Goal: Task Accomplishment & Management: Complete application form

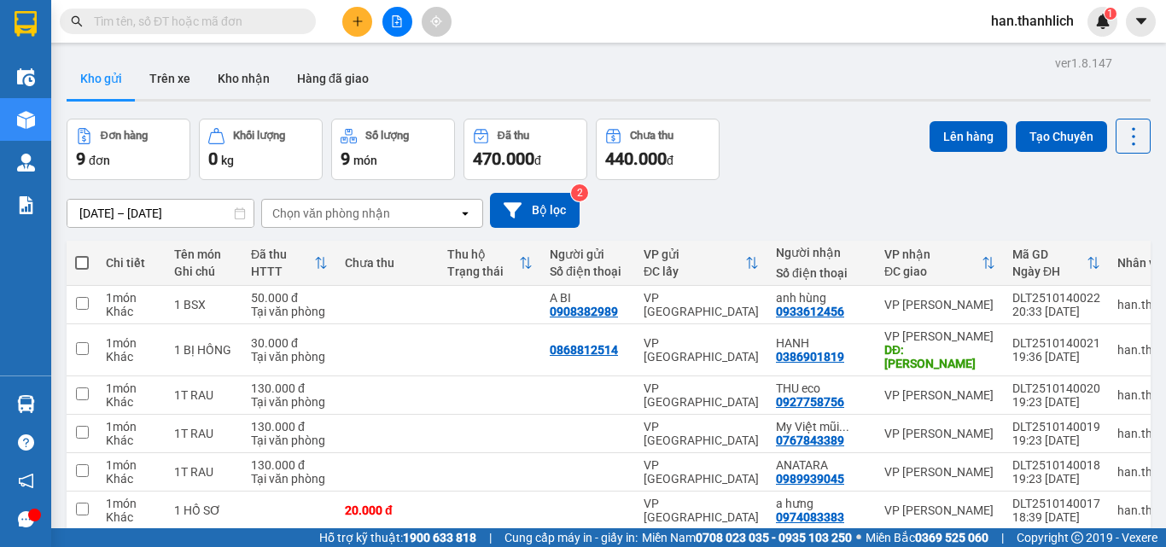
click at [822, 187] on div "13/10/2025 – 15/10/2025 Press the down arrow key to interact with the calendar …" at bounding box center [609, 210] width 1084 height 61
click at [710, 304] on div "VP Đà Lạt" at bounding box center [700, 304] width 115 height 27
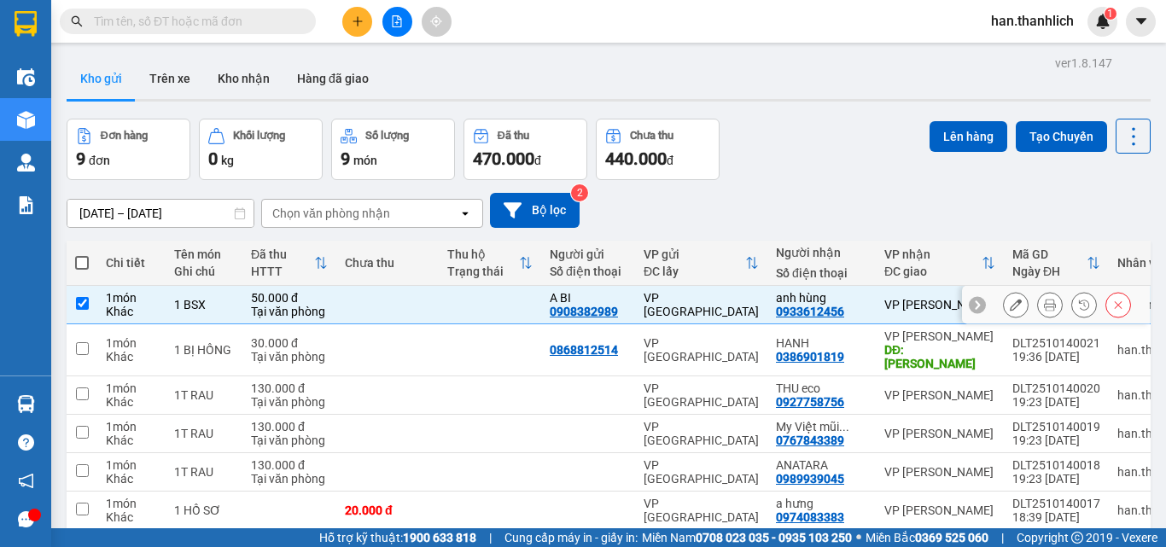
checkbox input "true"
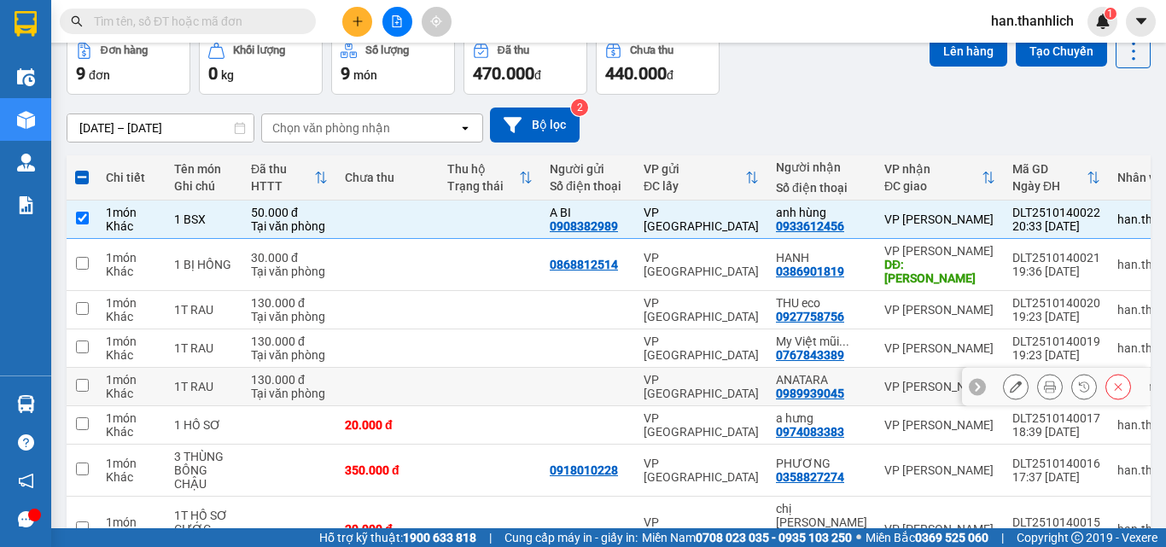
scroll to position [194, 0]
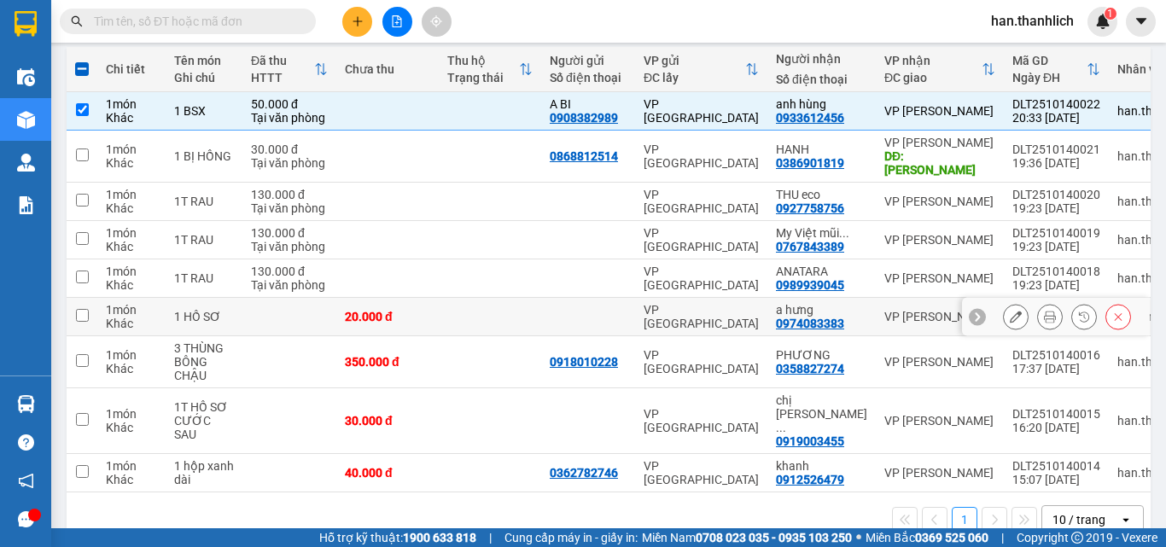
click at [473, 298] on td at bounding box center [490, 317] width 102 height 38
checkbox input "true"
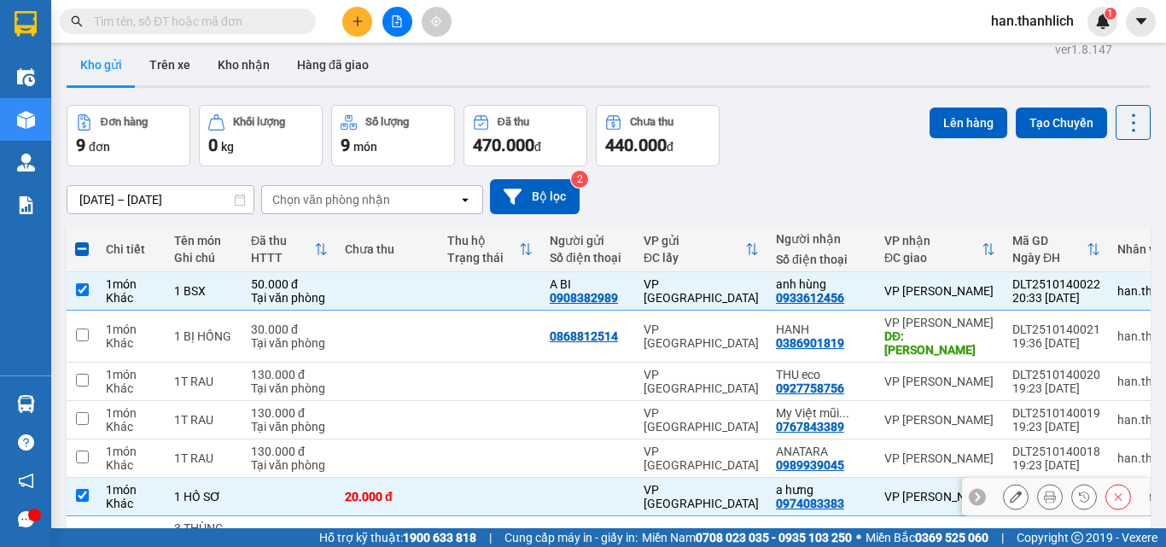
scroll to position [0, 0]
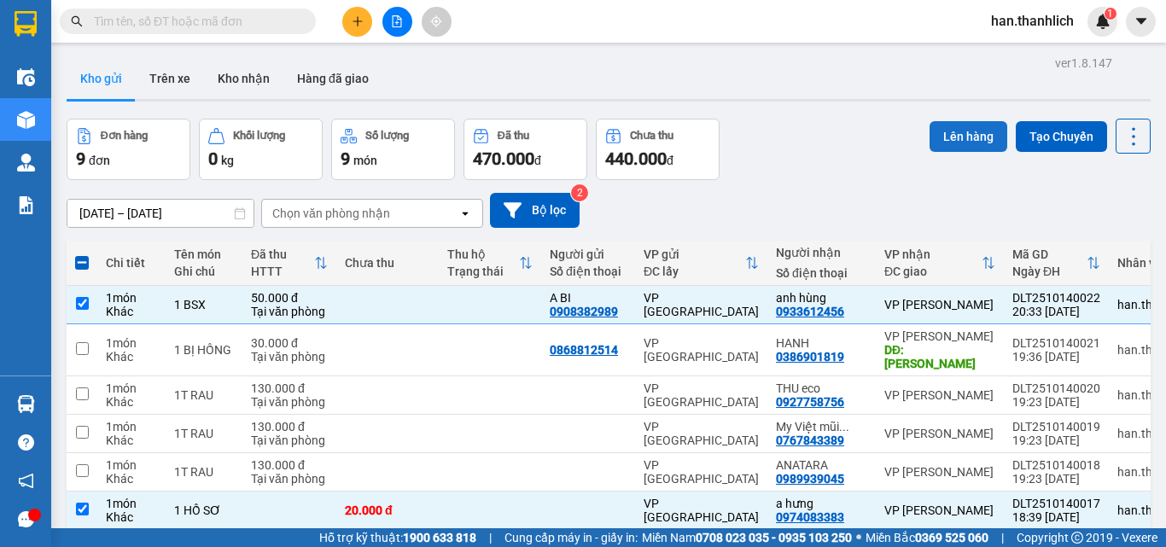
click at [958, 137] on button "Lên hàng" at bounding box center [968, 136] width 78 height 31
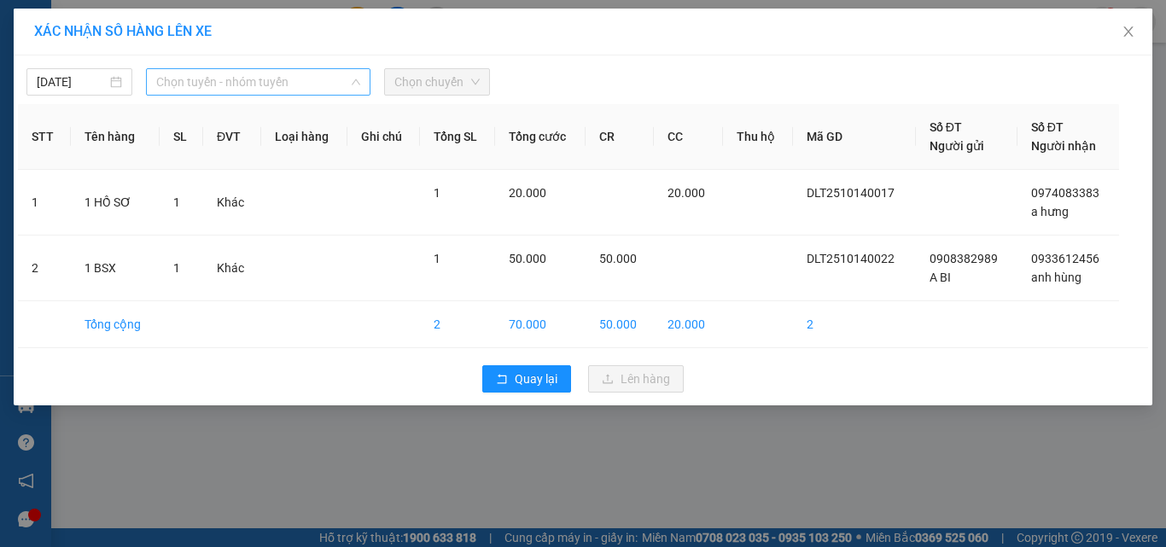
click at [323, 79] on span "Chọn tuyến - nhóm tuyến" at bounding box center [258, 82] width 204 height 26
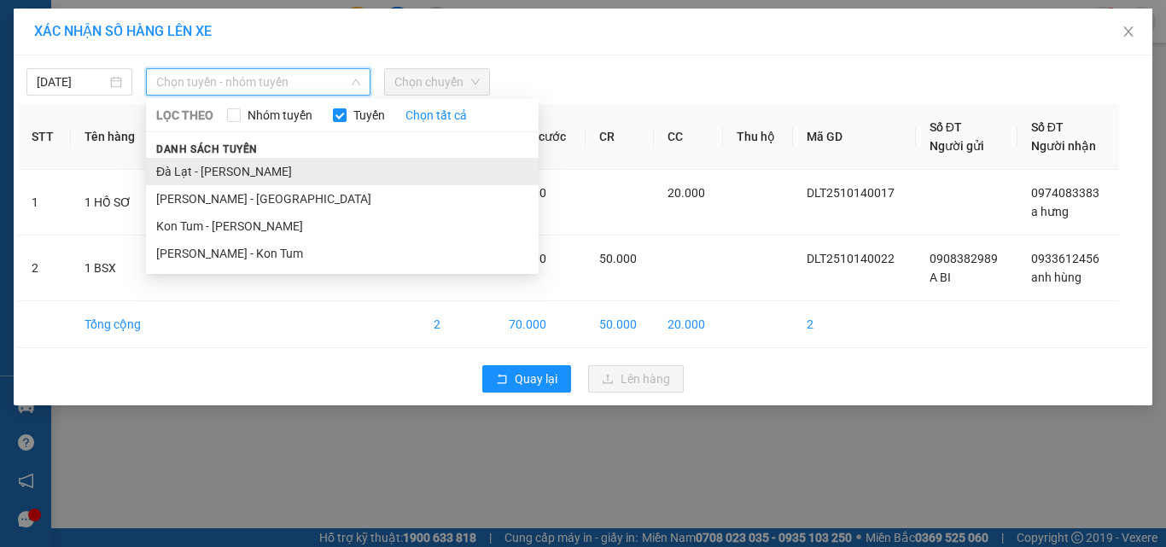
click at [273, 184] on li "Đà Lạt - Phan Thiết" at bounding box center [342, 171] width 393 height 27
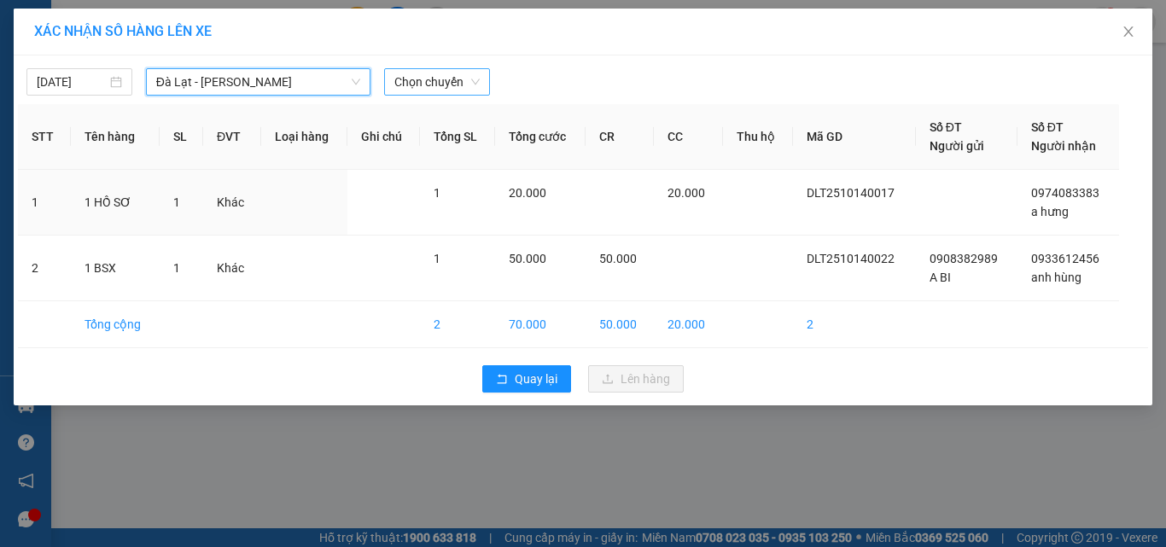
click at [454, 78] on span "Chọn chuyến" at bounding box center [436, 82] width 85 height 26
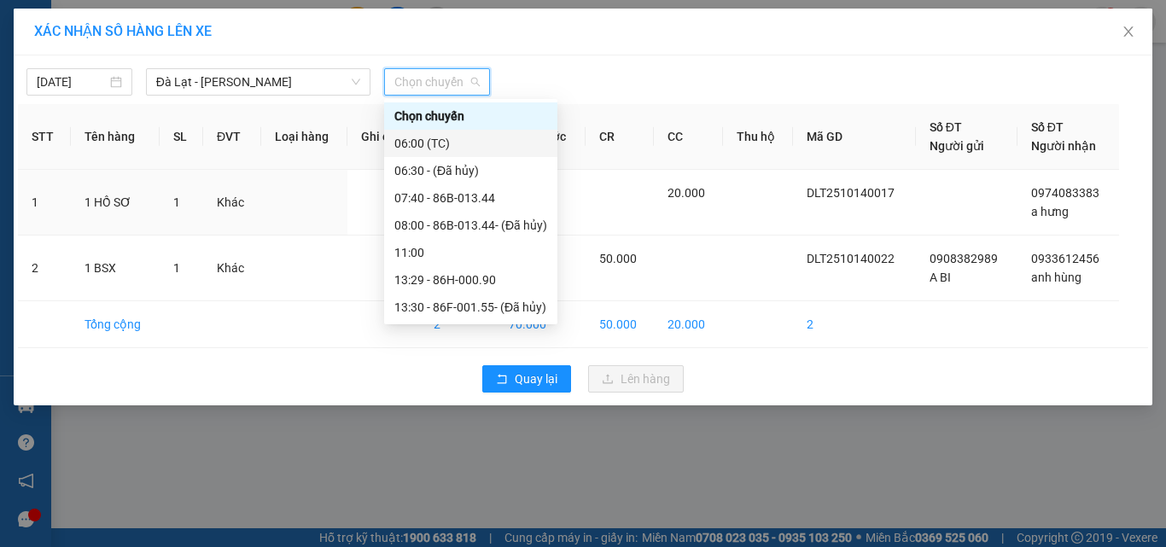
click at [464, 142] on div "06:00 (TC)" at bounding box center [470, 143] width 153 height 19
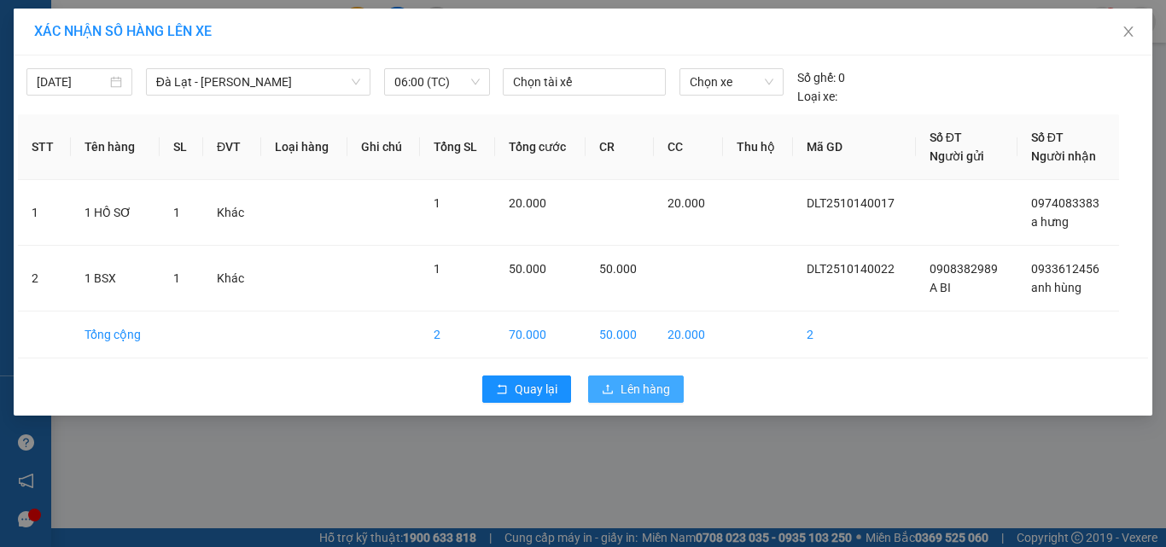
click at [643, 380] on span "Lên hàng" at bounding box center [644, 389] width 49 height 19
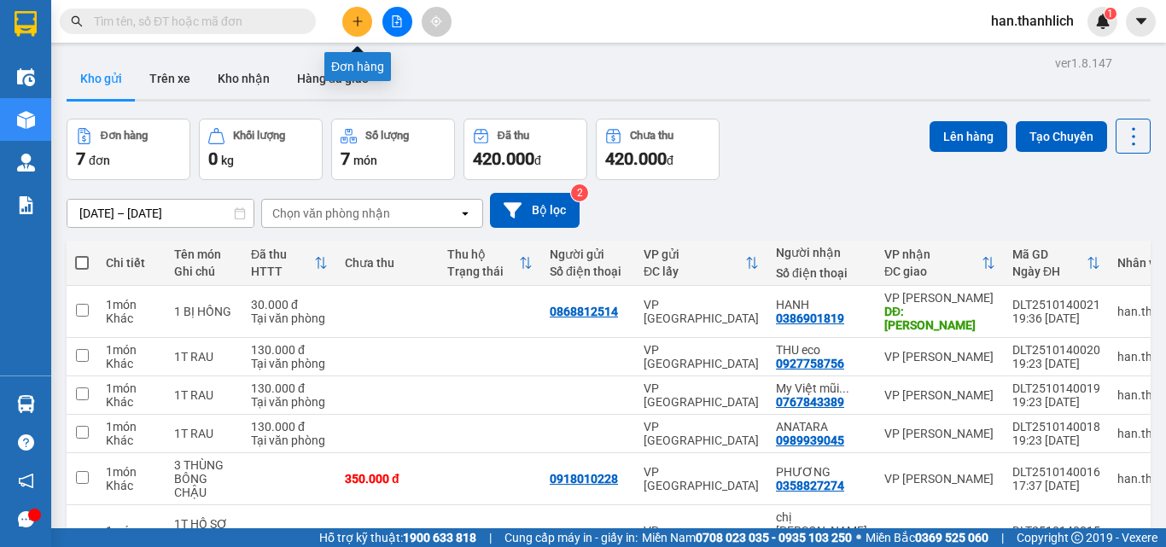
click at [358, 14] on button at bounding box center [357, 22] width 30 height 30
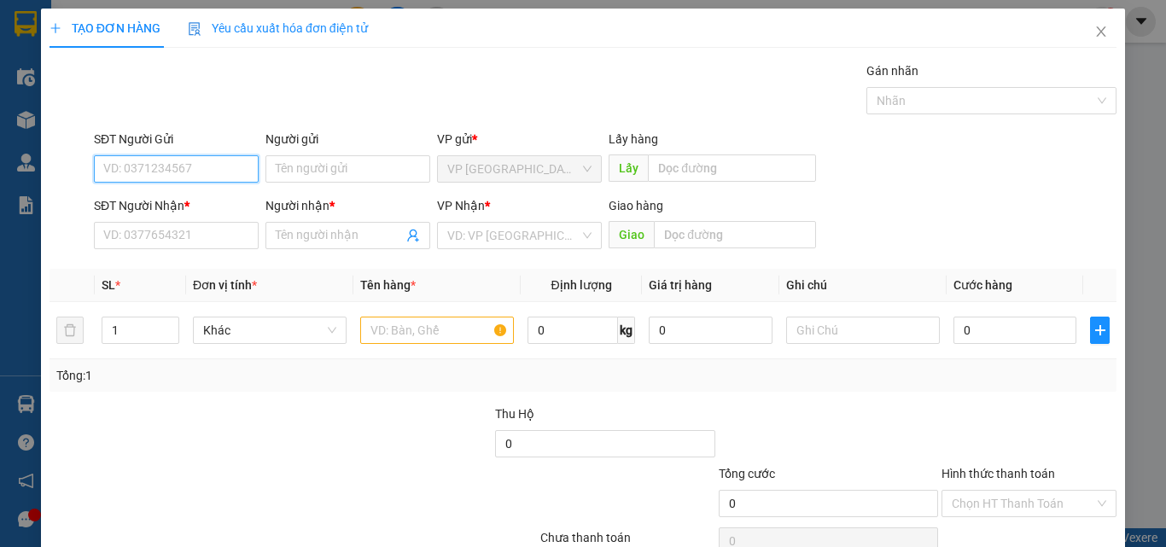
drag, startPoint x: 186, startPoint y: 167, endPoint x: 177, endPoint y: 166, distance: 9.4
click at [179, 166] on input "SĐT Người Gửi" at bounding box center [176, 168] width 165 height 27
type input "0973788123"
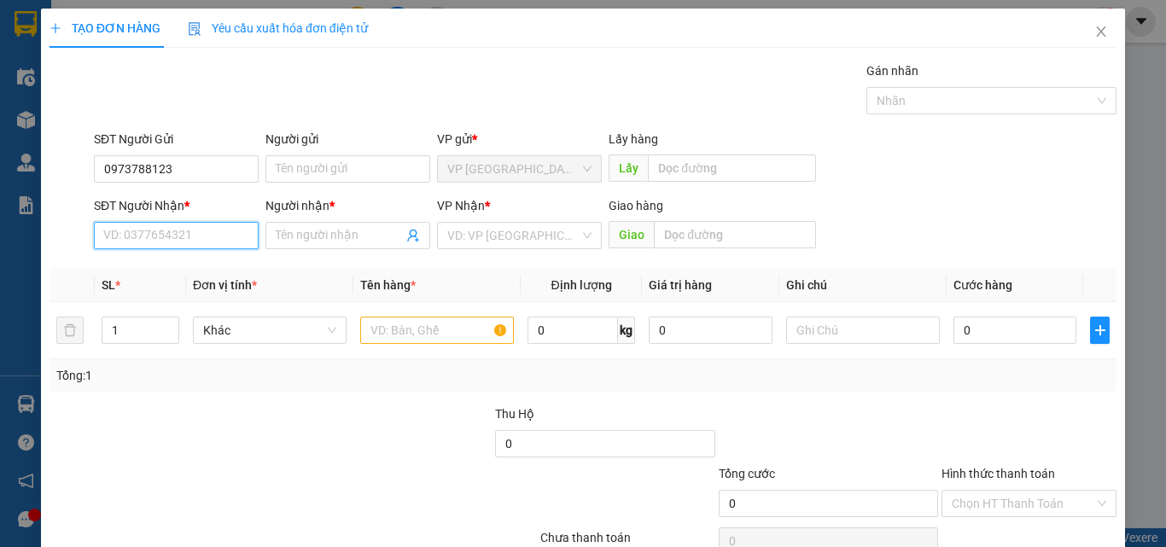
click at [169, 246] on input "SĐT Người Nhận *" at bounding box center [176, 235] width 165 height 27
click at [130, 231] on input "0704458927" at bounding box center [176, 235] width 165 height 27
click at [149, 242] on input "0704458927" at bounding box center [176, 235] width 165 height 27
type input "0704458927"
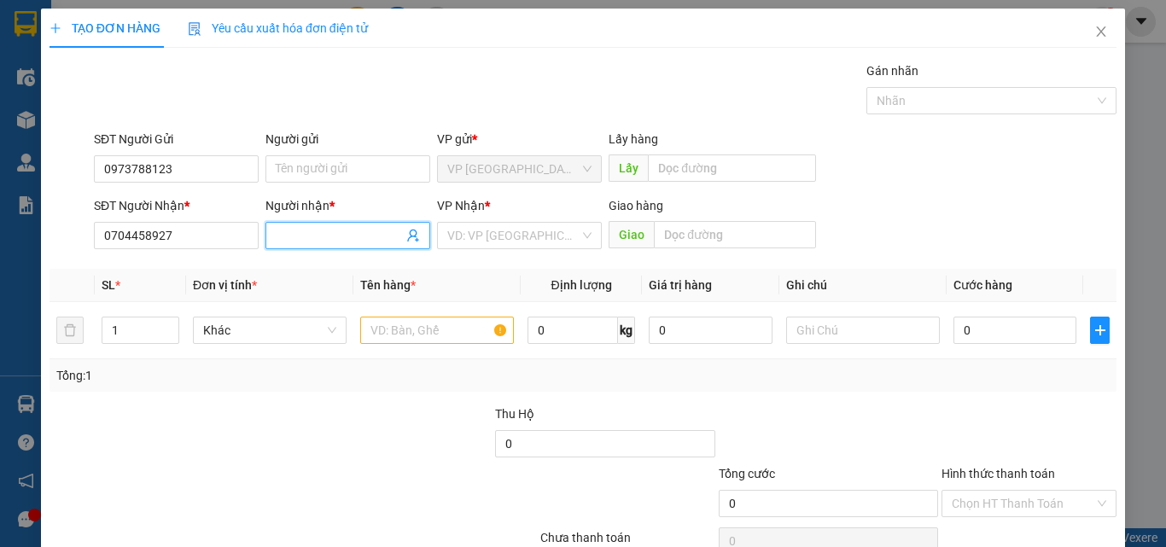
click at [283, 236] on input "Người nhận *" at bounding box center [339, 235] width 127 height 19
type input "vân"
drag, startPoint x: 550, startPoint y: 232, endPoint x: 545, endPoint y: 242, distance: 10.3
click at [547, 235] on input "search" at bounding box center [513, 236] width 132 height 26
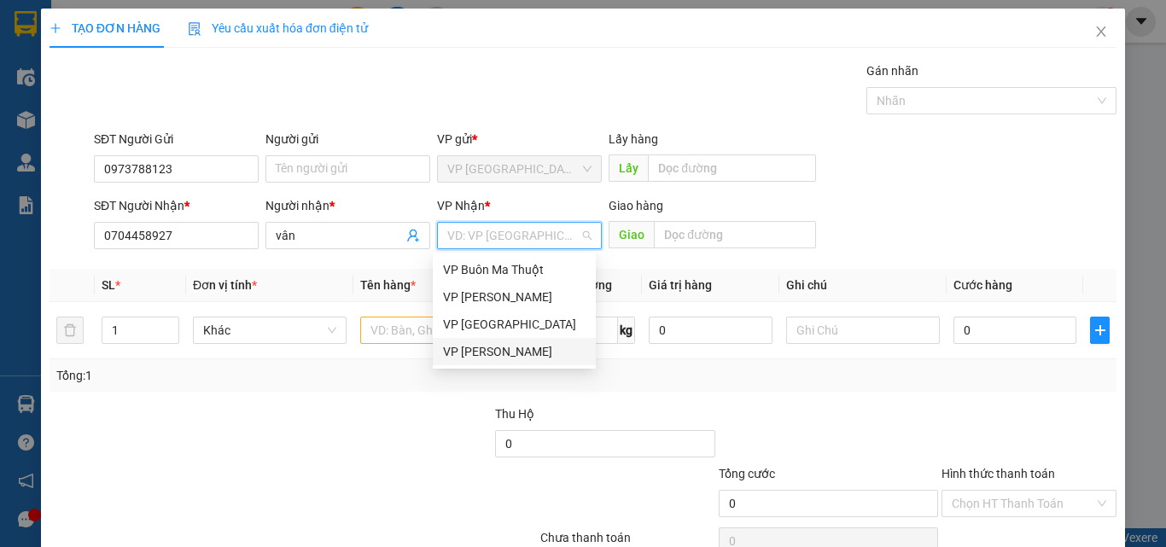
click at [534, 351] on div "VP Phan Thiết" at bounding box center [514, 351] width 143 height 19
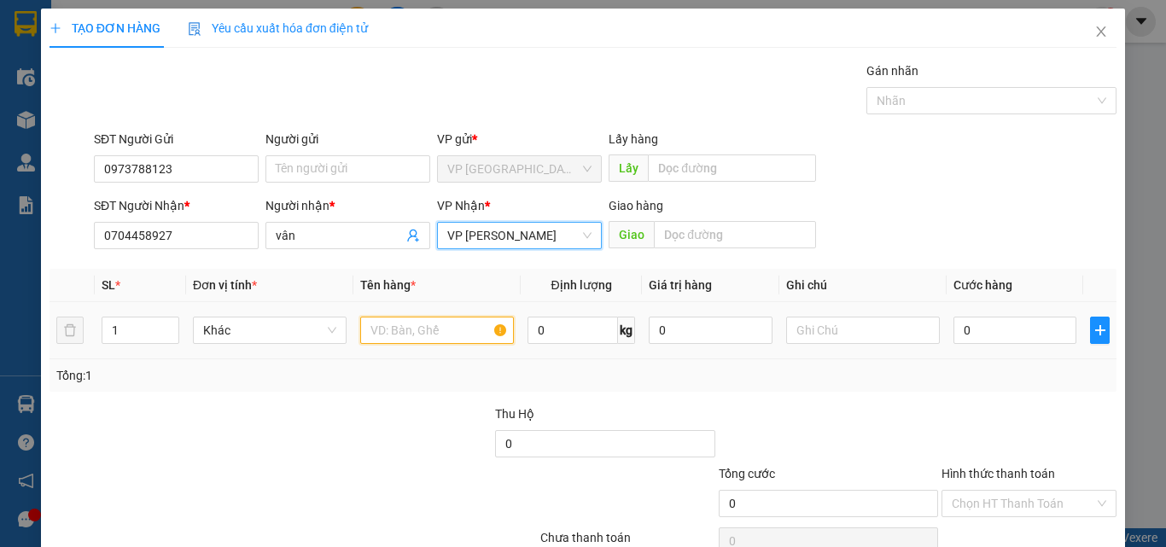
click at [394, 329] on input "text" at bounding box center [437, 330] width 154 height 27
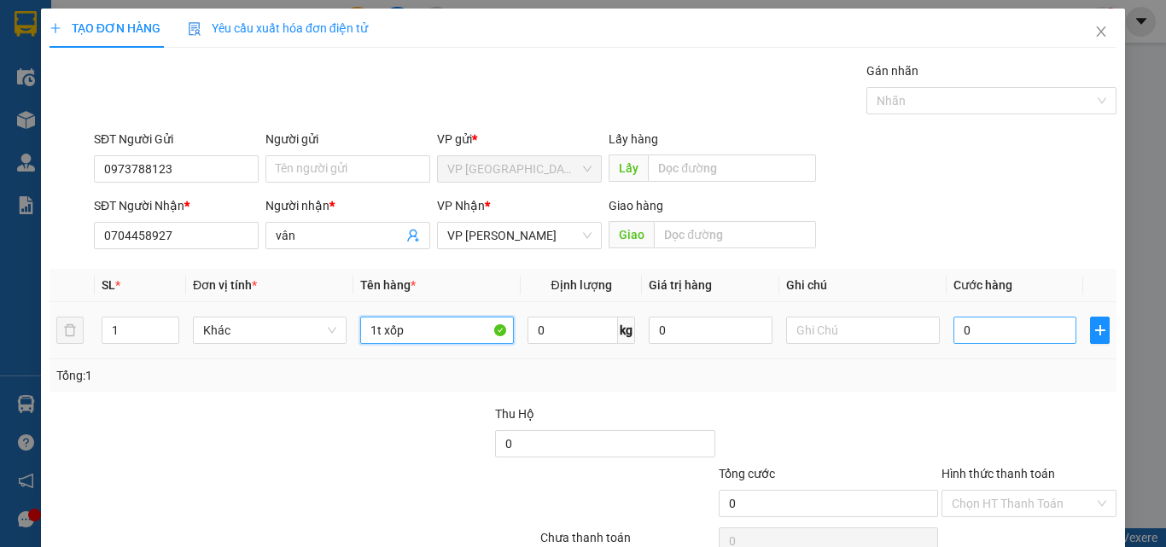
type input "1t xốp"
click at [989, 326] on input "0" at bounding box center [1014, 330] width 123 height 27
drag, startPoint x: 421, startPoint y: 337, endPoint x: 259, endPoint y: 333, distance: 161.3
click at [288, 337] on tr "1 Khác 1t xốp 0 kg 0 0" at bounding box center [582, 330] width 1067 height 57
type input "1t bông"
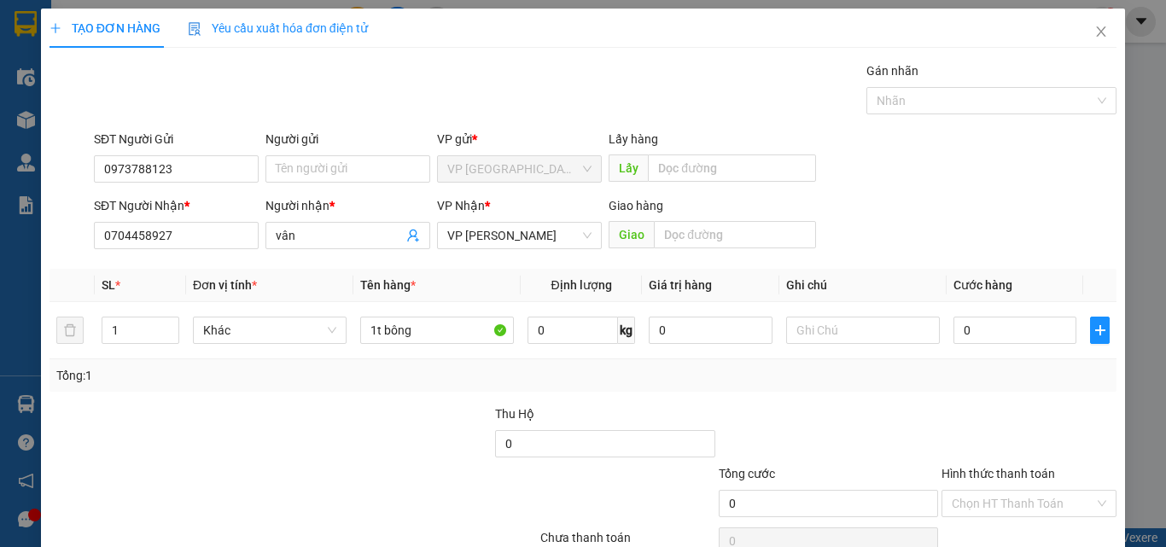
click at [345, 467] on div at bounding box center [204, 494] width 312 height 60
click at [993, 330] on input "0" at bounding box center [1014, 330] width 123 height 27
click at [980, 334] on input "0" at bounding box center [1014, 330] width 123 height 27
type input "01"
type input "1"
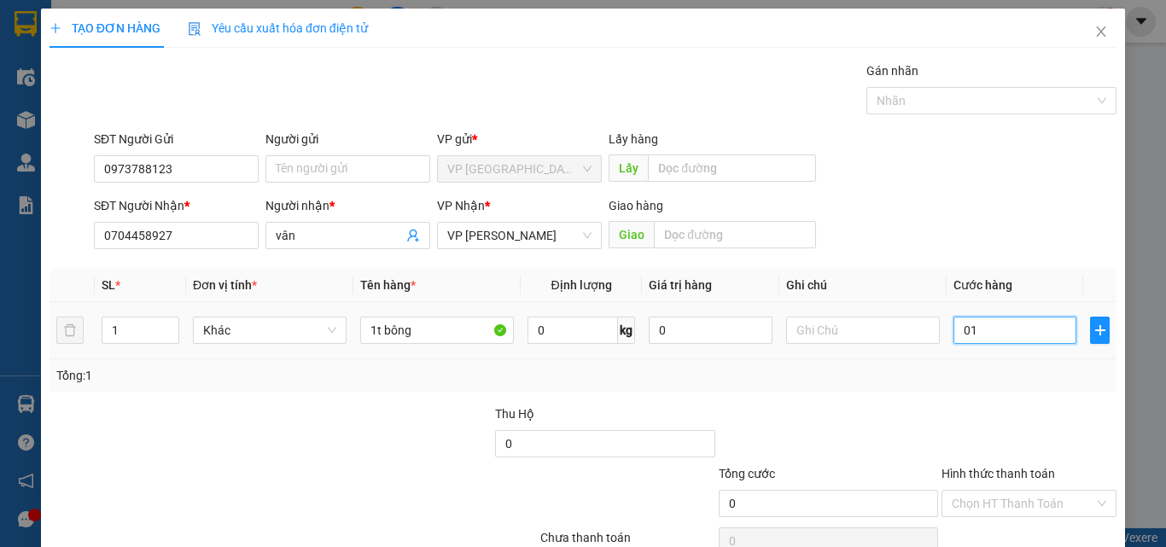
type input "1"
type input "010"
type input "10"
type input "0.100"
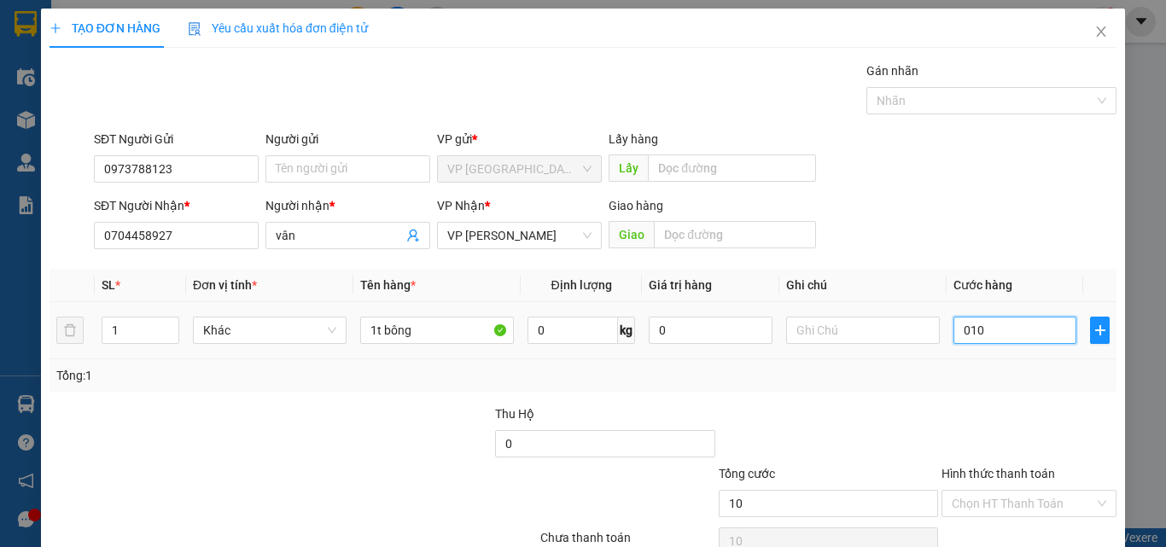
type input "100"
type input "01.000"
type input "1.000"
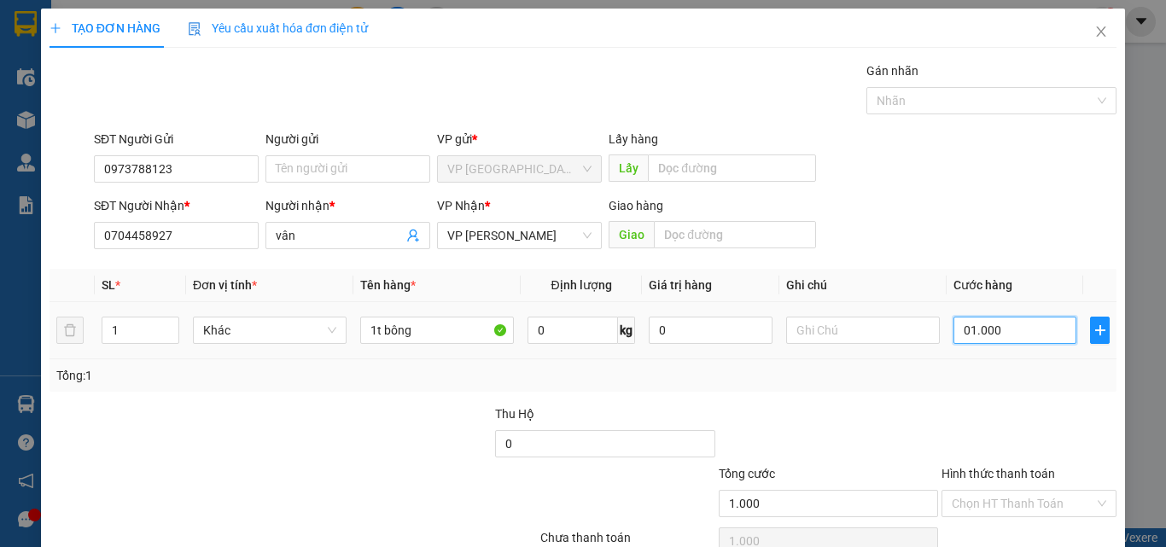
type input "010.000"
type input "10.000"
type input "0.100.000"
type input "100.000"
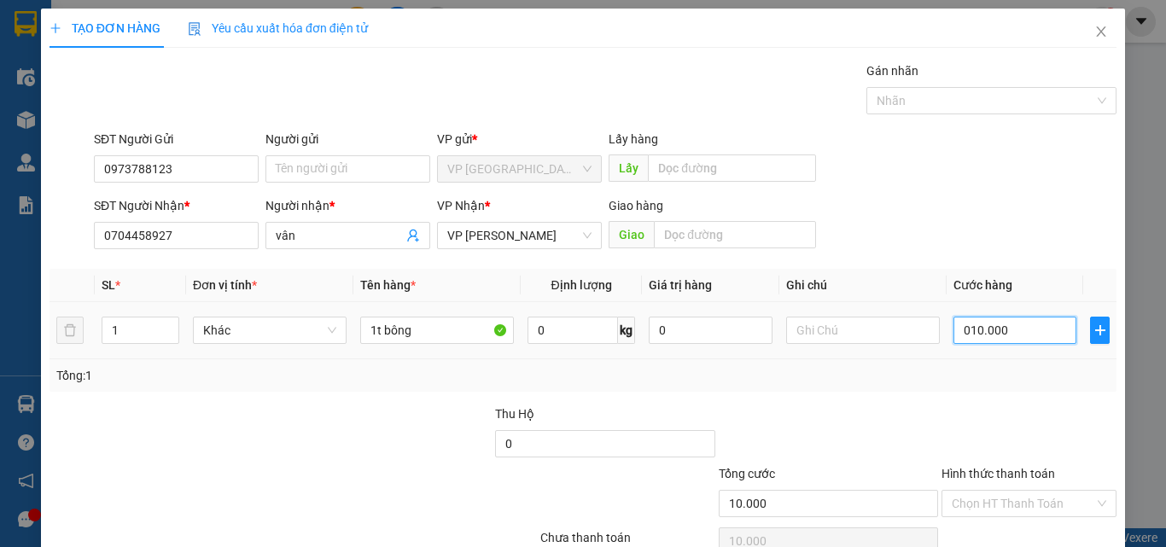
type input "100.000"
click at [987, 402] on div "Transit Pickup Surcharge Ids Transit Deliver Surcharge Ids Transit Deliver Surc…" at bounding box center [582, 329] width 1067 height 537
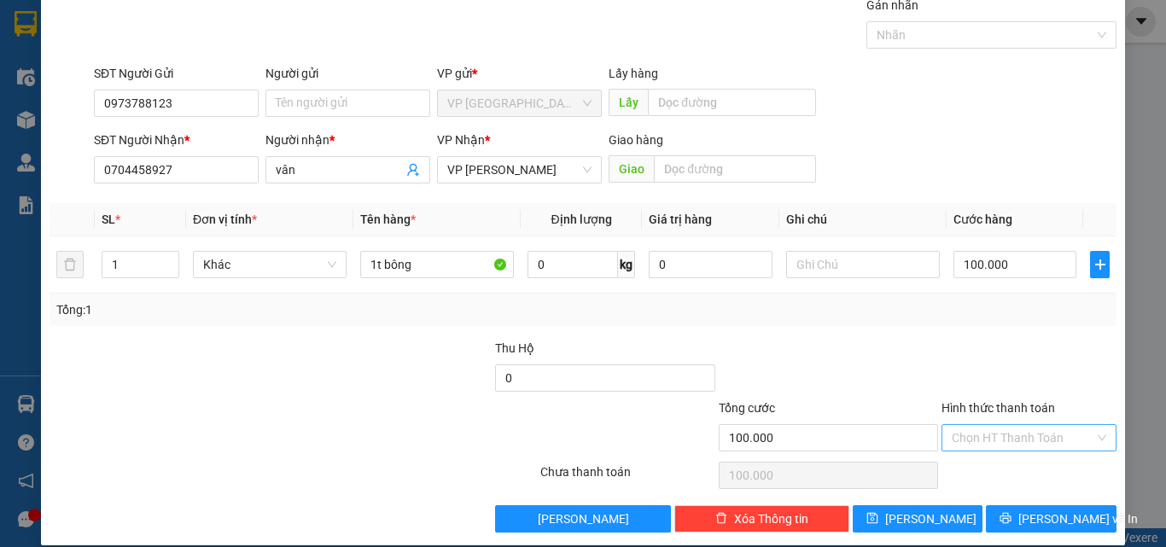
scroll to position [84, 0]
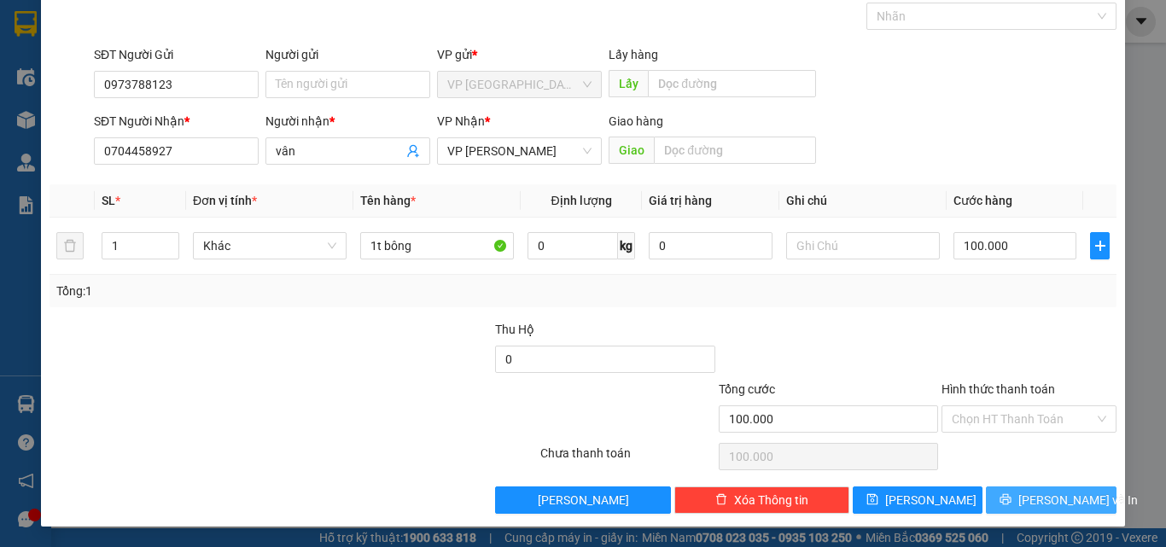
click at [1053, 494] on span "Lưu và In" at bounding box center [1077, 500] width 119 height 19
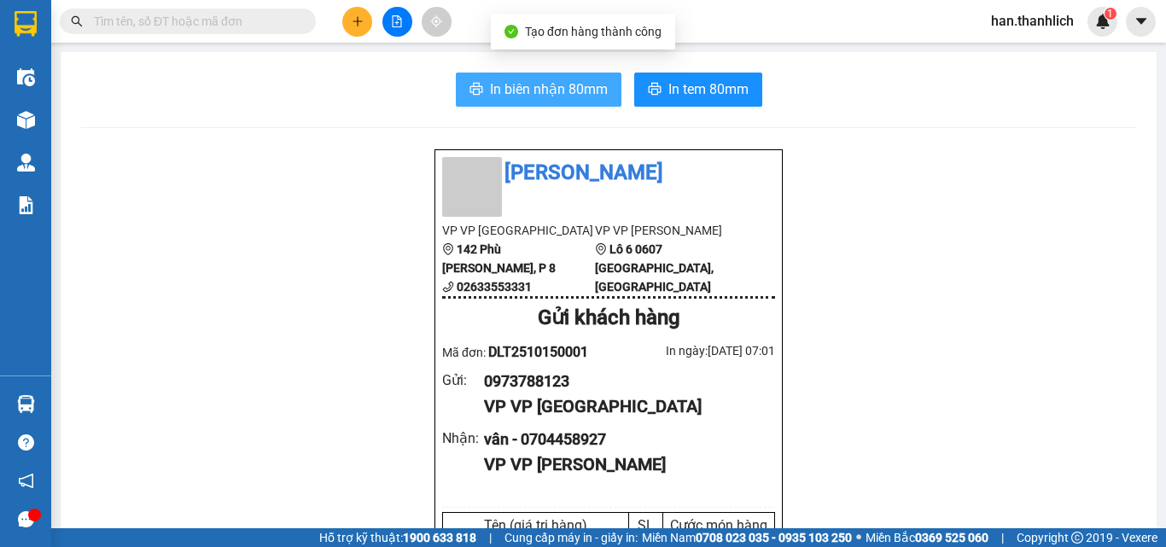
click at [561, 85] on span "In biên nhận 80mm" at bounding box center [549, 89] width 118 height 21
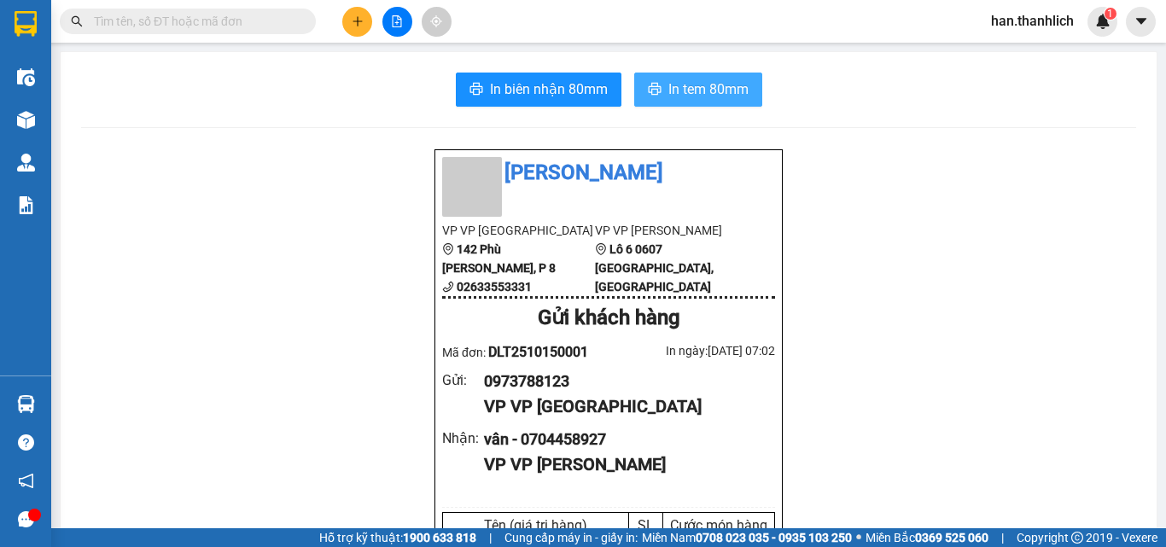
click at [716, 81] on span "In tem 80mm" at bounding box center [708, 89] width 80 height 21
click at [352, 26] on icon "plus" at bounding box center [358, 21] width 12 height 12
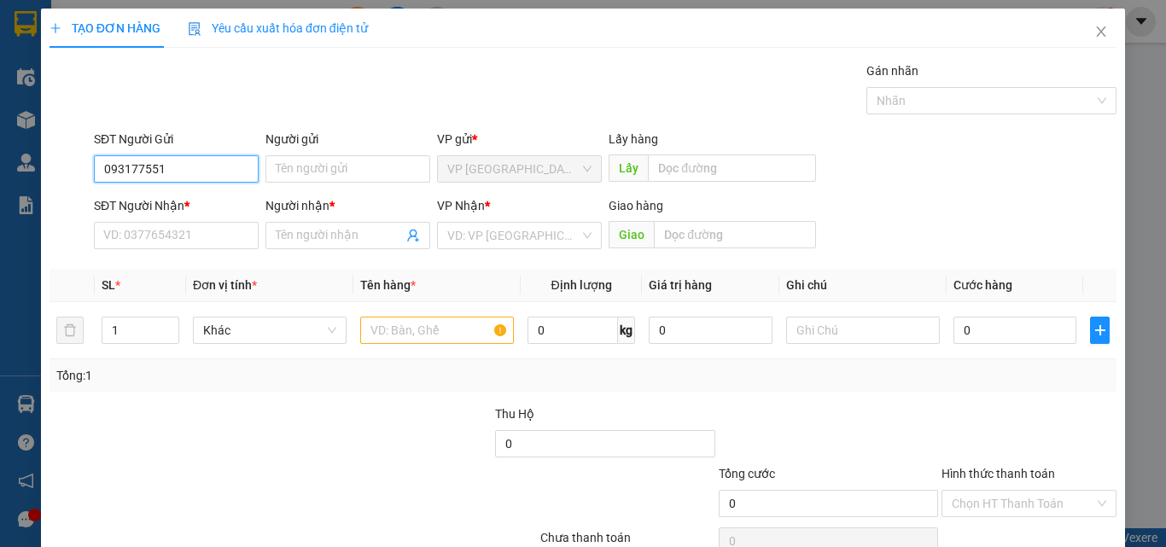
type input "0931775514"
click at [182, 207] on div "0931775514 - vân" at bounding box center [174, 203] width 143 height 19
type input "vân"
type input "0917176918"
type input "ANH VƯƠNG"
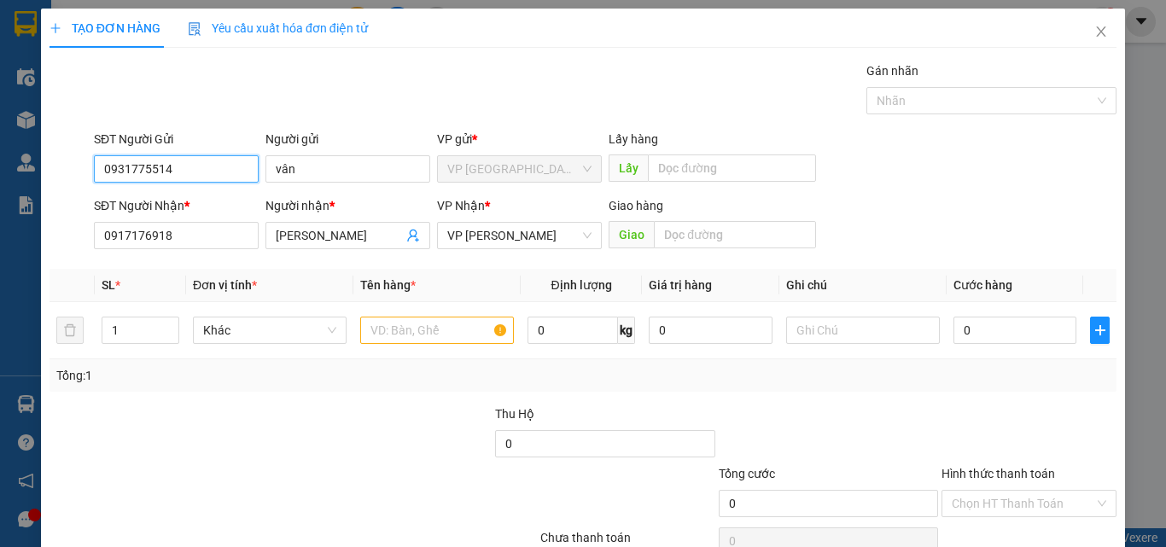
type input "0931775514"
click at [189, 253] on div "SĐT Người Nhận * 0917176918" at bounding box center [176, 226] width 165 height 60
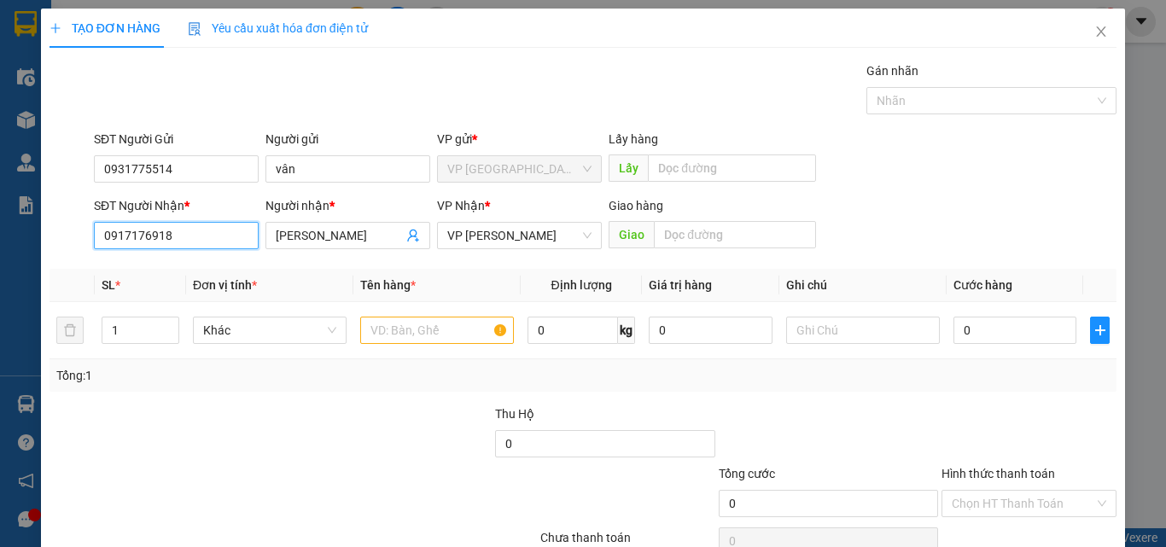
drag, startPoint x: 166, startPoint y: 242, endPoint x: 0, endPoint y: 223, distance: 167.6
click at [0, 223] on div "TẠO ĐƠN HÀNG Yêu cầu xuất hóa đơn điện tử Transit Pickup Surcharge Ids Transit …" at bounding box center [583, 273] width 1166 height 547
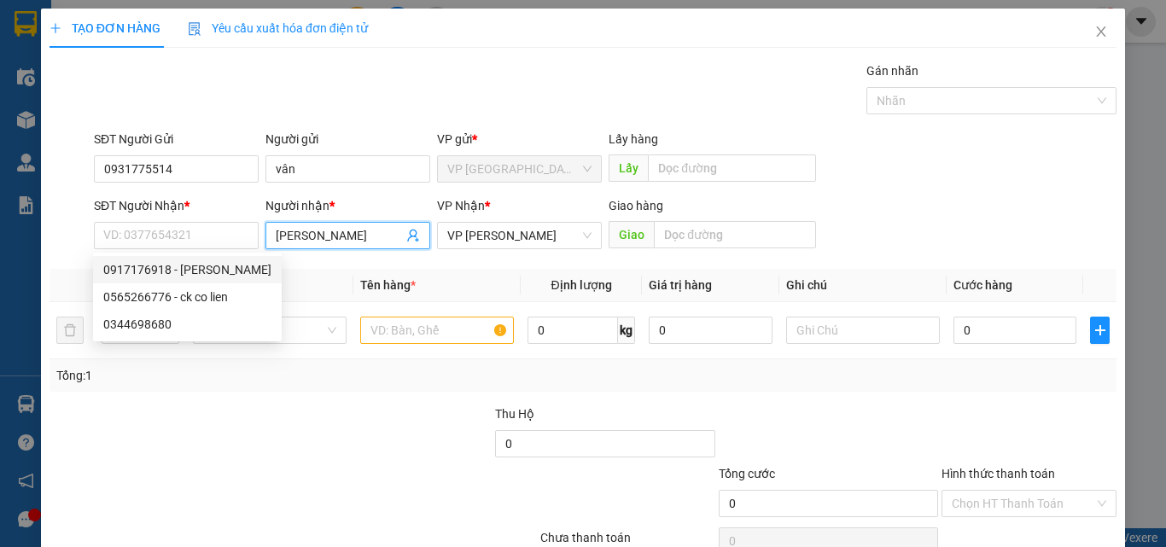
drag, startPoint x: 345, startPoint y: 232, endPoint x: 213, endPoint y: 213, distance: 132.8
click at [214, 213] on div "SĐT Người Nhận * VD: 0377654321 Người nhận * ANH VƯƠNG ANH VƯƠNG VP Nhận * VP P…" at bounding box center [604, 226] width 1029 height 60
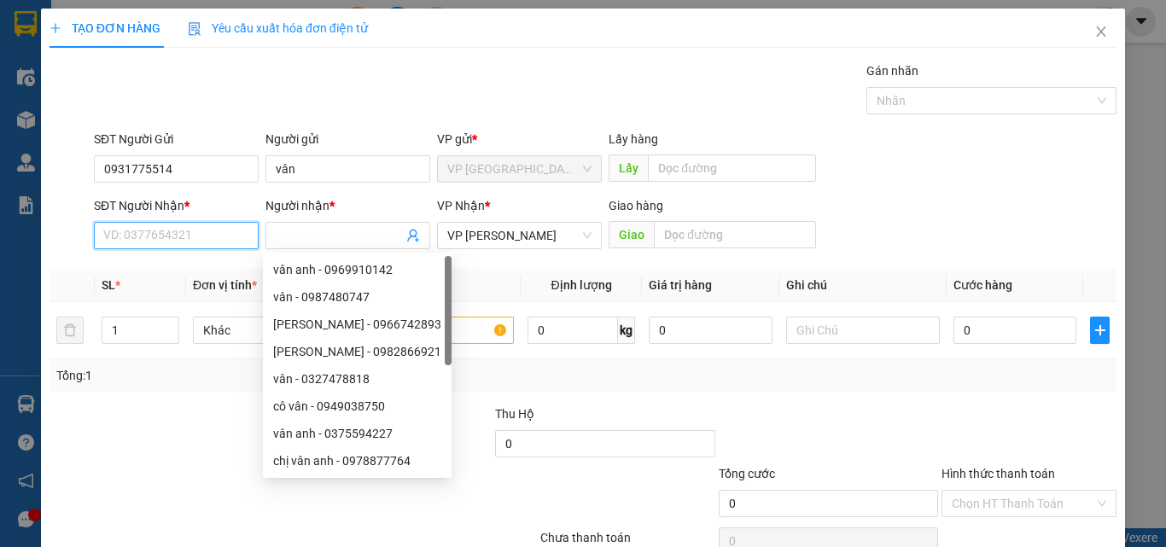
click at [165, 225] on input "SĐT Người Nhận *" at bounding box center [176, 235] width 165 height 27
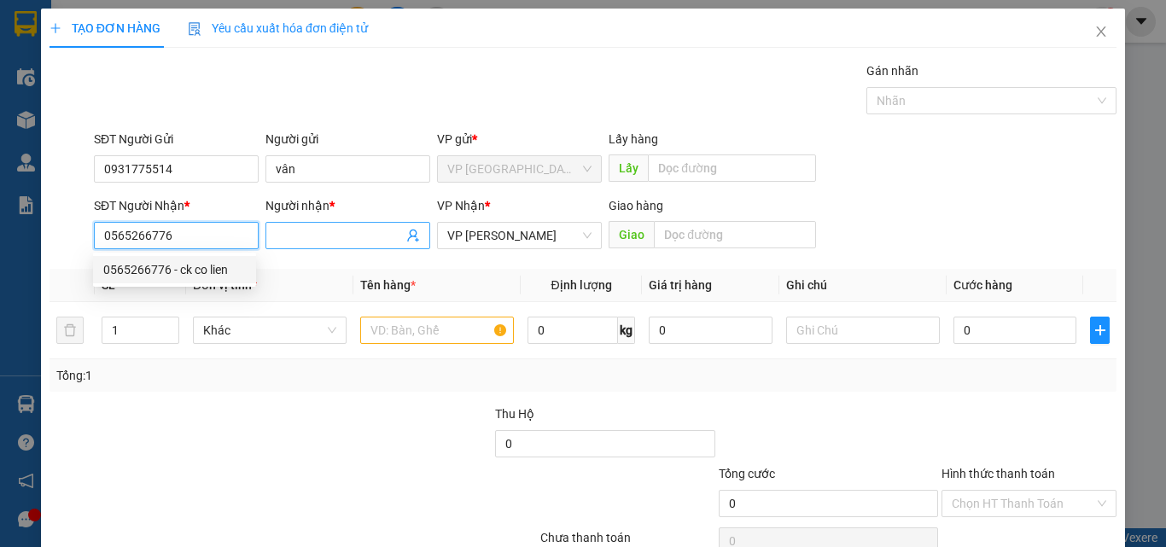
type input "0565266776"
drag, startPoint x: 317, startPoint y: 236, endPoint x: 302, endPoint y: 240, distance: 15.9
click at [316, 234] on input "Người nhận *" at bounding box center [339, 235] width 127 height 19
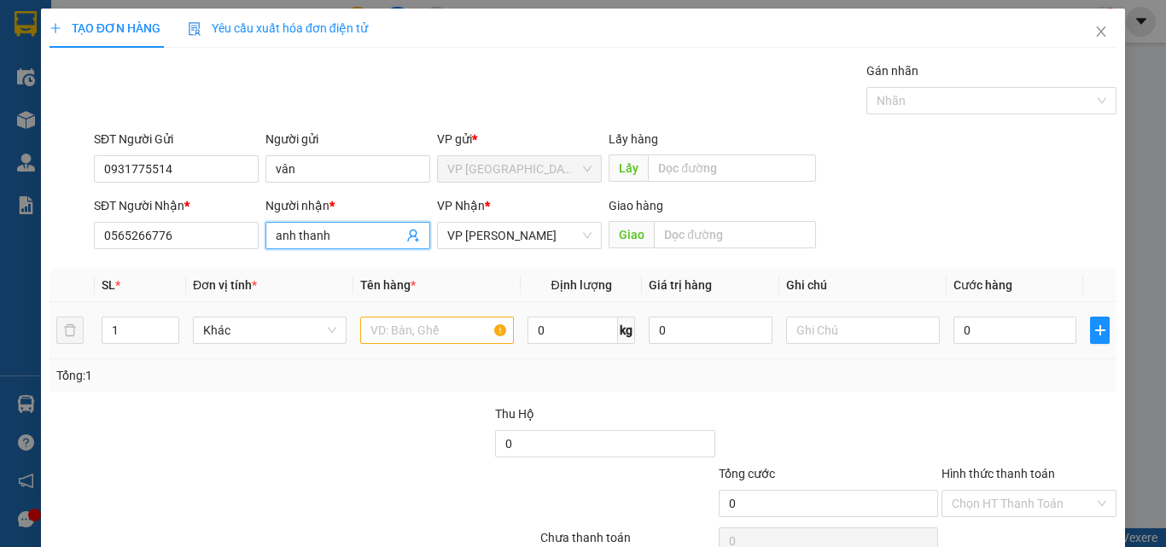
type input "anh thanh"
click at [483, 328] on input "text" at bounding box center [437, 330] width 154 height 27
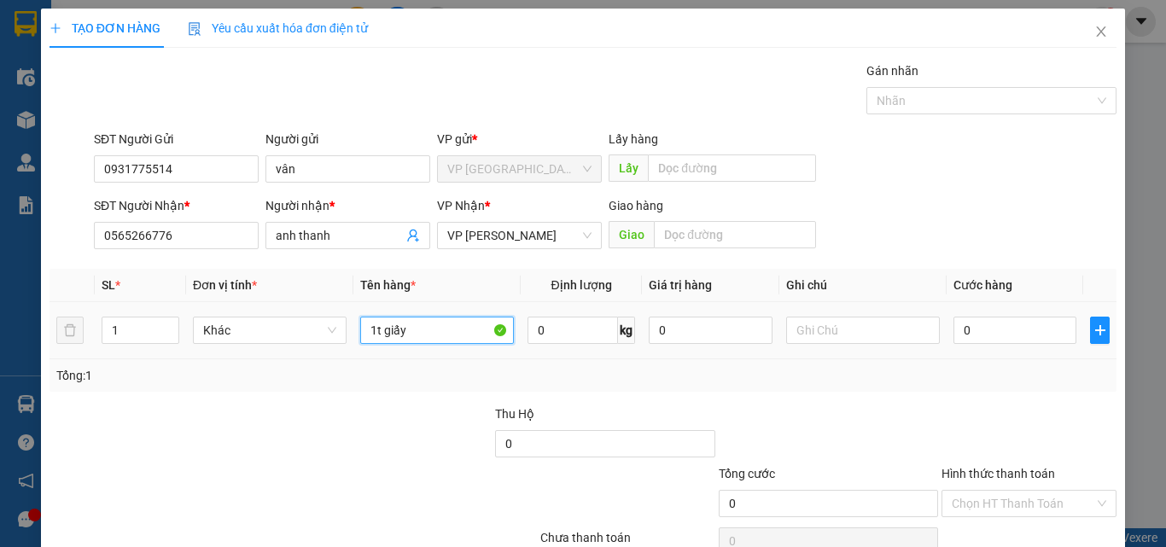
type input "1t giấy"
drag, startPoint x: 865, startPoint y: 416, endPoint x: 878, endPoint y: 401, distance: 19.3
click at [878, 401] on div "Transit Pickup Surcharge Ids Transit Deliver Surcharge Ids Transit Deliver Surc…" at bounding box center [582, 329] width 1067 height 537
click at [969, 312] on td "0" at bounding box center [1014, 330] width 137 height 57
click at [962, 322] on input "0" at bounding box center [1014, 330] width 123 height 27
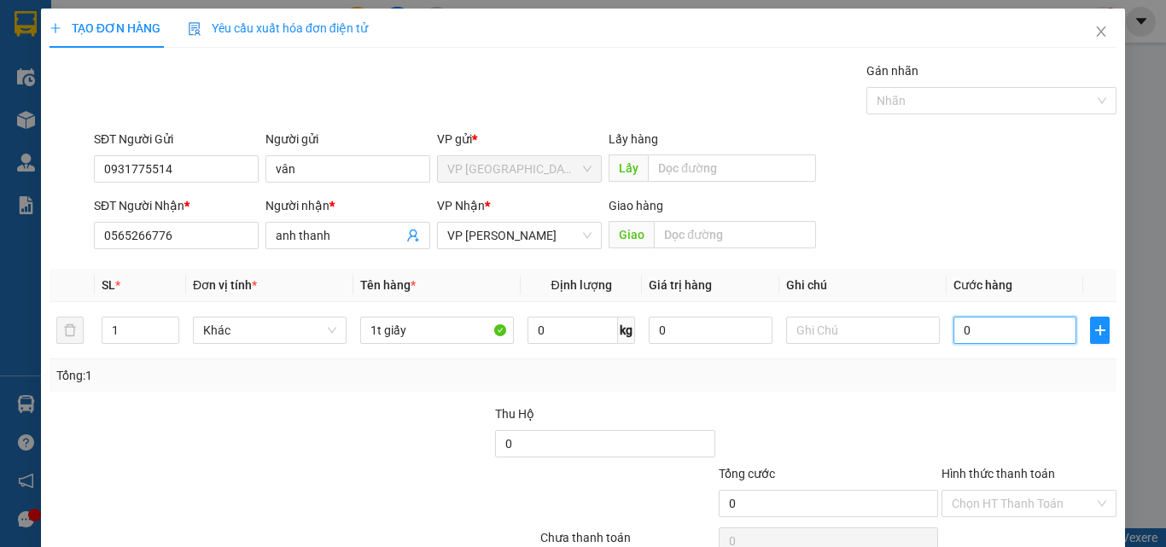
type input "4"
type input "0"
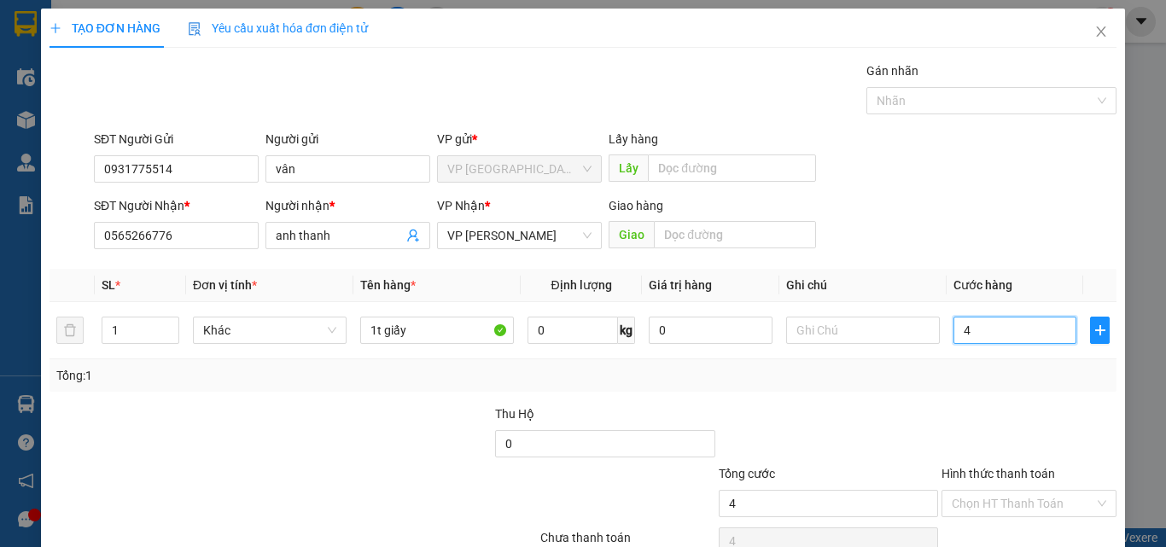
type input "0"
type input "04"
type input "4"
type input "040"
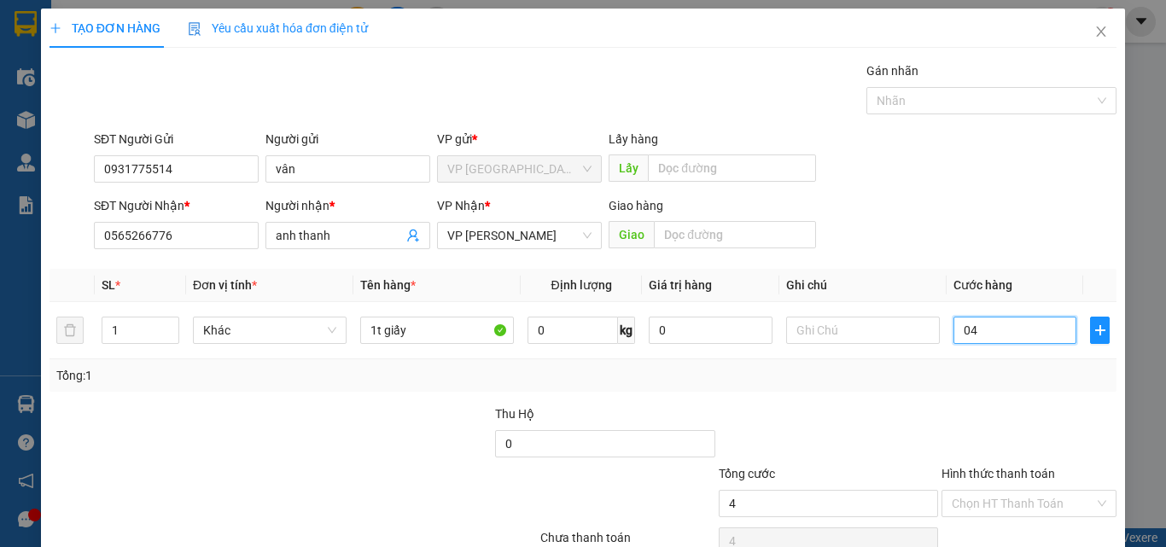
type input "40"
type input "0.400"
type input "400"
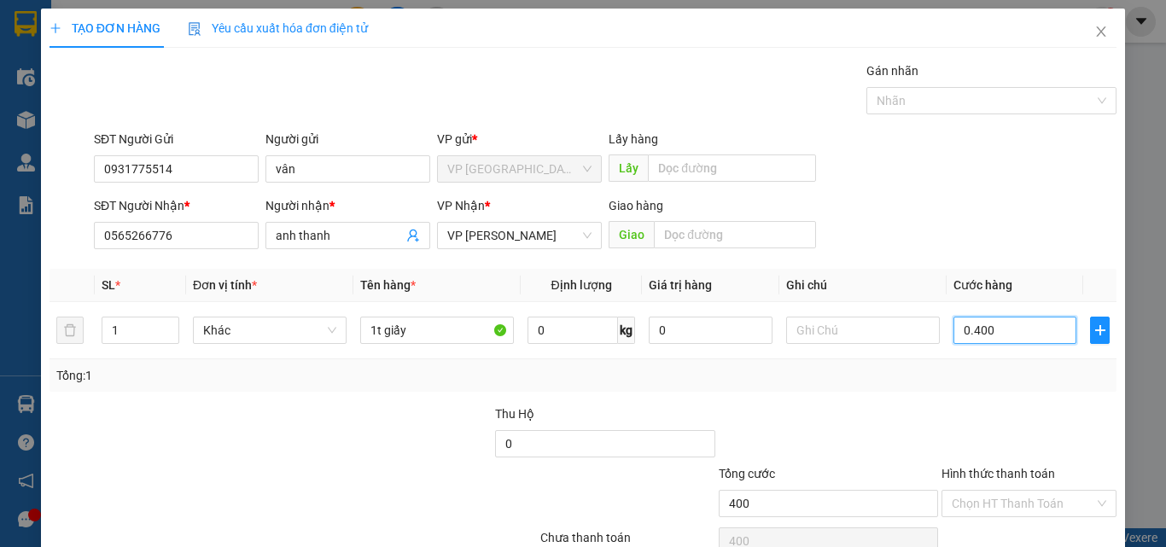
type input "04.000"
type input "4.000"
type input "040.000"
type input "40.000"
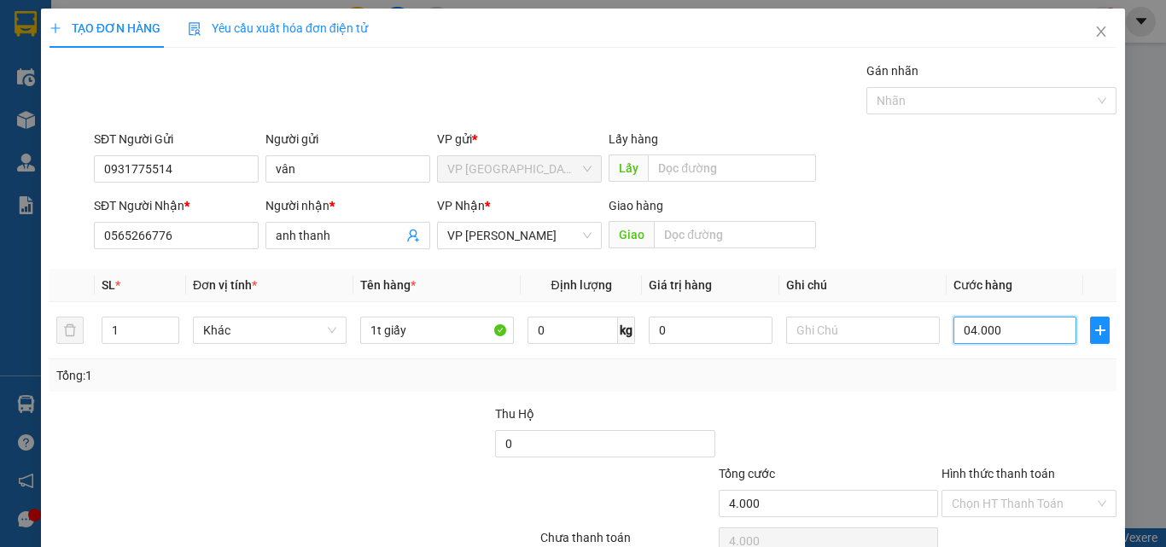
type input "40.000"
click at [958, 421] on div at bounding box center [1029, 434] width 178 height 60
click at [1032, 467] on label "Hình thức thanh toán" at bounding box center [997, 474] width 113 height 14
click at [1032, 491] on input "Hình thức thanh toán" at bounding box center [1023, 504] width 143 height 26
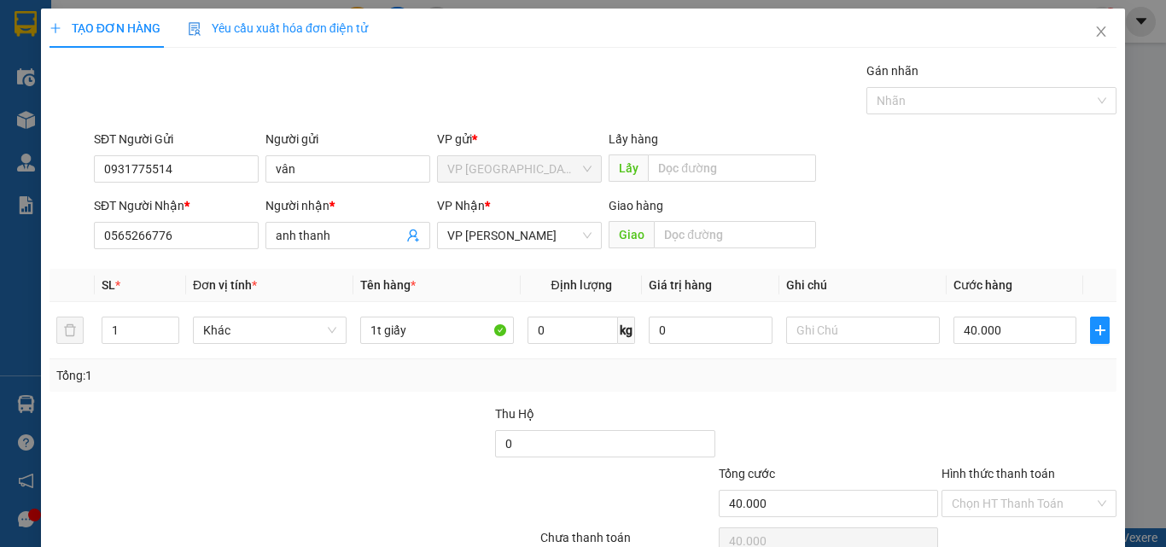
click at [1003, 404] on div at bounding box center [1029, 434] width 178 height 60
click at [1016, 464] on div "Hình thức thanh toán" at bounding box center [1028, 477] width 175 height 26
drag, startPoint x: 992, startPoint y: 424, endPoint x: 988, endPoint y: 444, distance: 20.1
click at [992, 491] on input "Hình thức thanh toán" at bounding box center [1023, 504] width 143 height 26
drag, startPoint x: 989, startPoint y: 452, endPoint x: 1048, endPoint y: 480, distance: 64.9
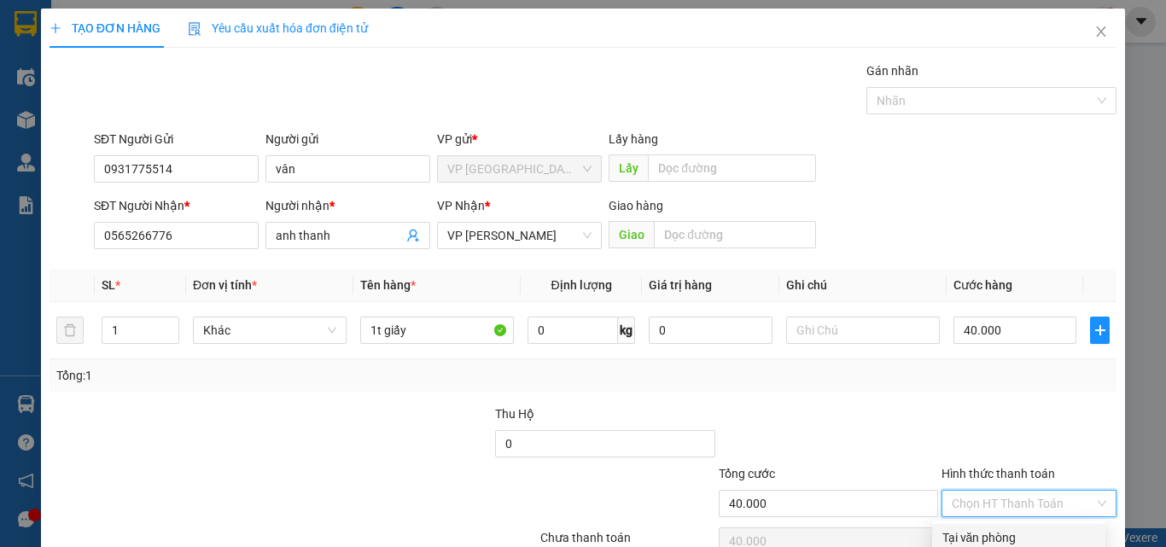
click at [990, 528] on div "Tại văn phòng" at bounding box center [1018, 537] width 153 height 19
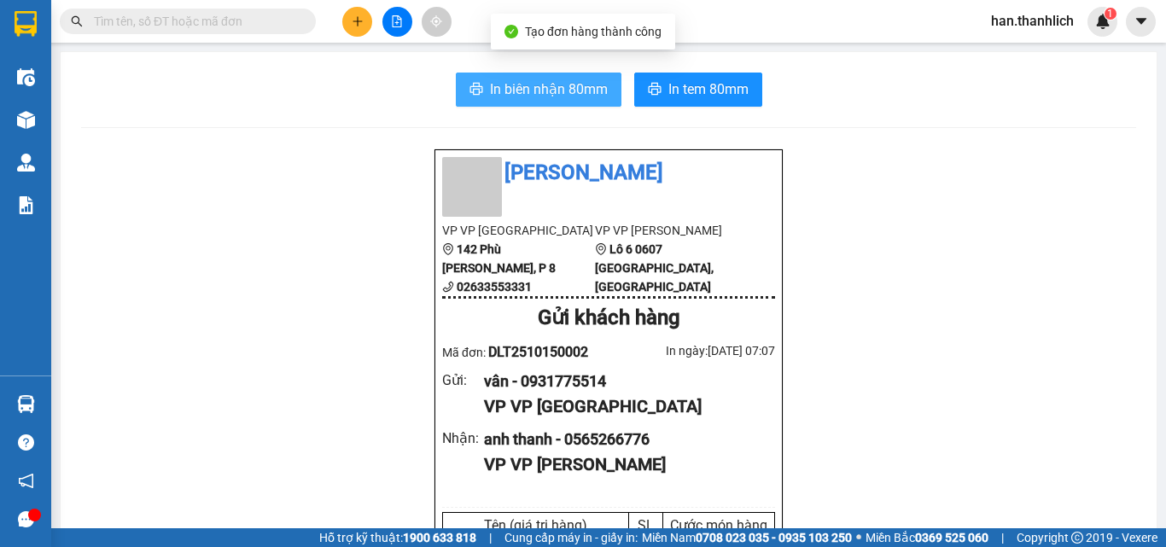
drag, startPoint x: 537, startPoint y: 103, endPoint x: 633, endPoint y: 131, distance: 100.5
click at [536, 102] on button "In biên nhận 80mm" at bounding box center [539, 90] width 166 height 34
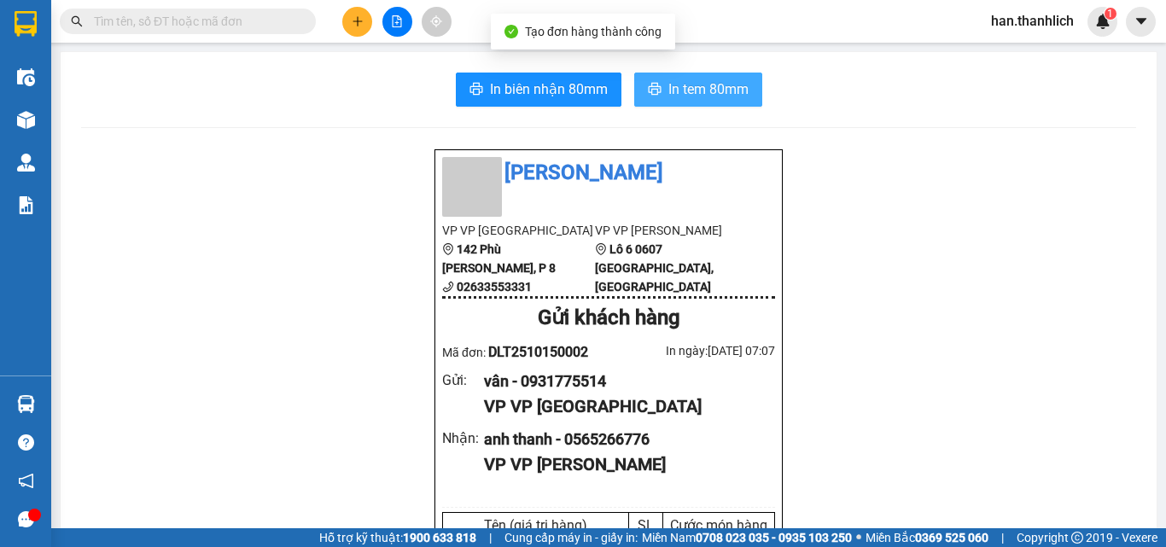
click at [690, 84] on span "In tem 80mm" at bounding box center [708, 89] width 80 height 21
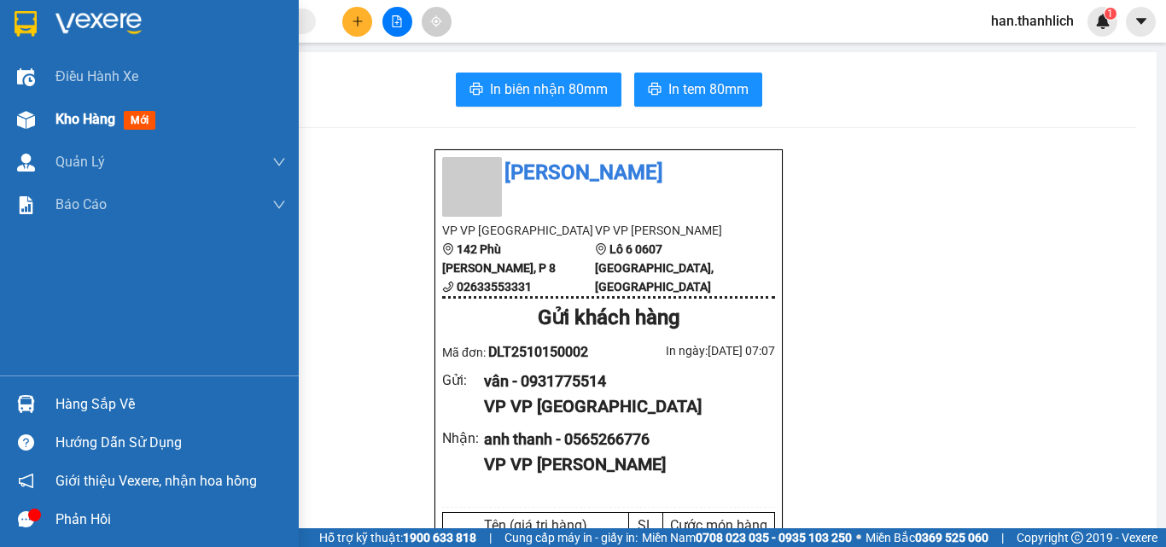
click at [80, 109] on div "Kho hàng mới" at bounding box center [108, 118] width 107 height 21
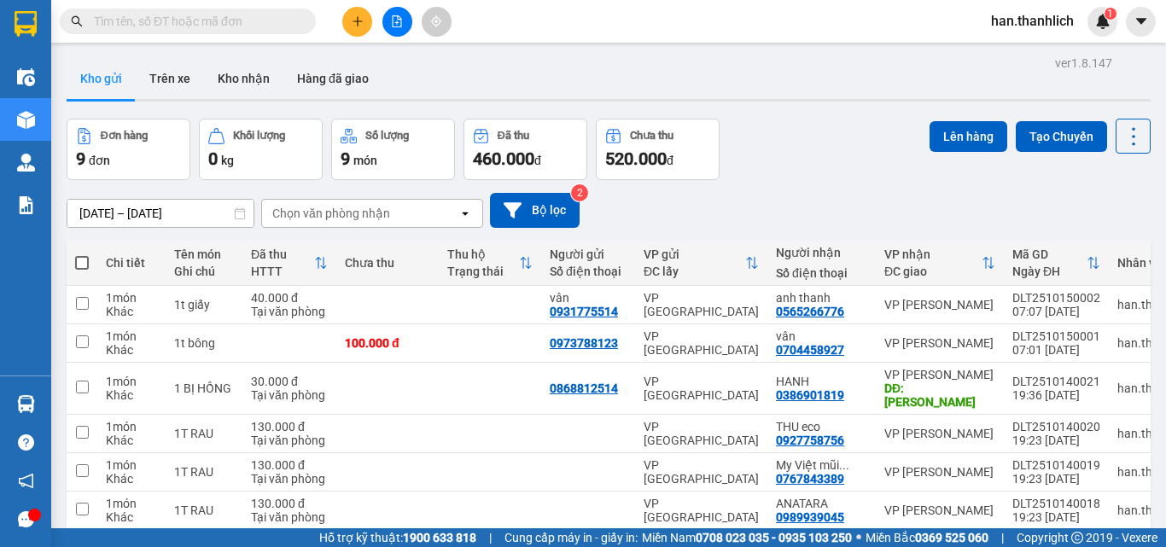
checkbox input "true"
click at [950, 137] on button "Lên hàng" at bounding box center [968, 136] width 78 height 31
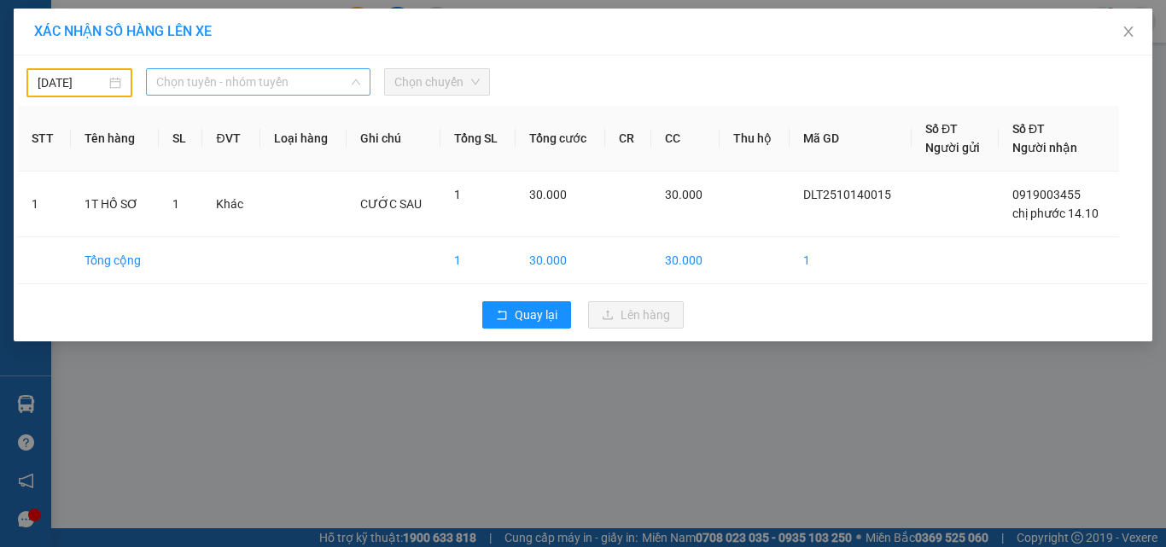
click at [213, 83] on span "Chọn tuyến - nhóm tuyến" at bounding box center [258, 82] width 204 height 26
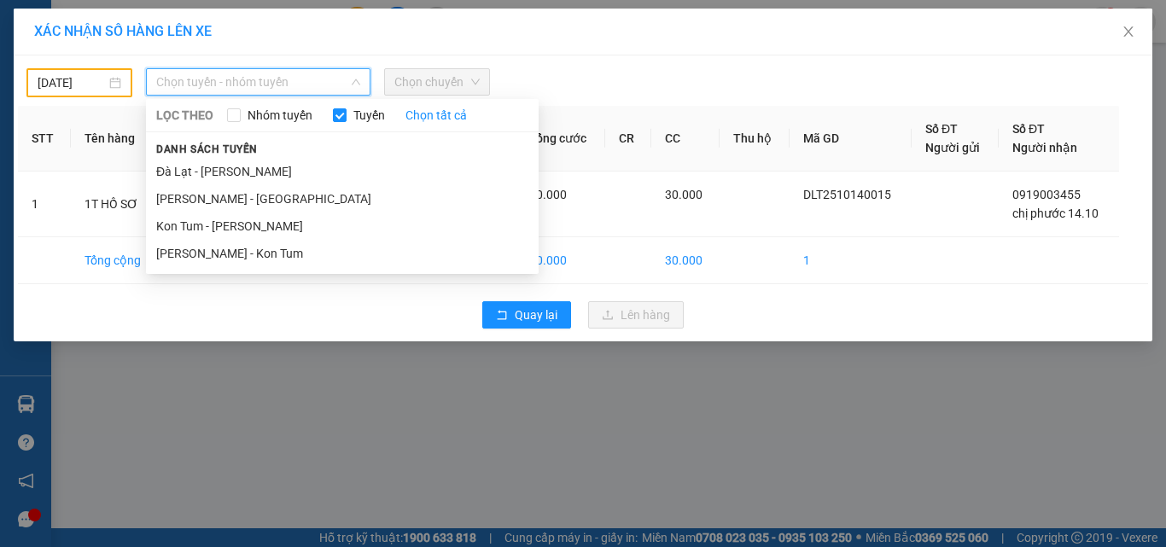
click at [89, 88] on input "14/10/2025" at bounding box center [72, 82] width 68 height 19
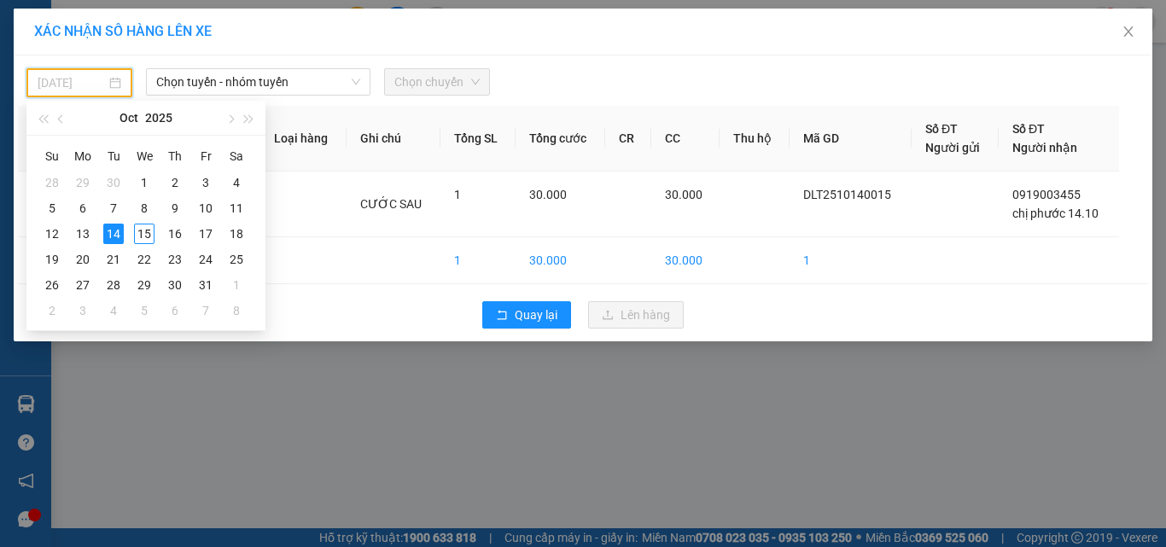
type input "14/10/2025"
click at [429, 89] on span "Chọn chuyến" at bounding box center [436, 82] width 85 height 26
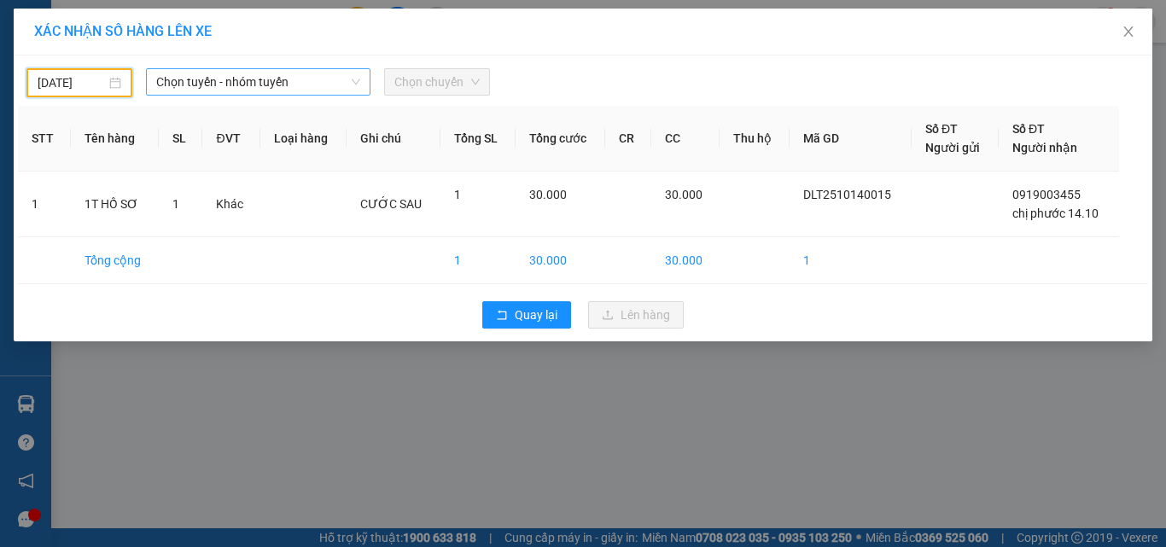
click at [288, 74] on span "Chọn tuyến - nhóm tuyến" at bounding box center [258, 82] width 204 height 26
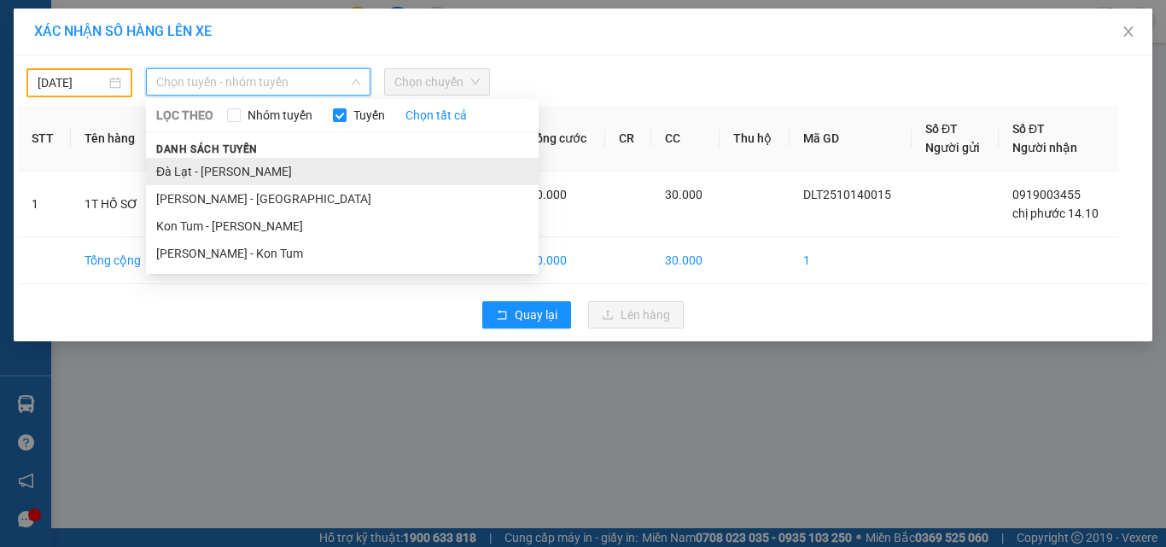
click at [288, 171] on li "Đà Lạt - Phan Thiết" at bounding box center [342, 171] width 393 height 27
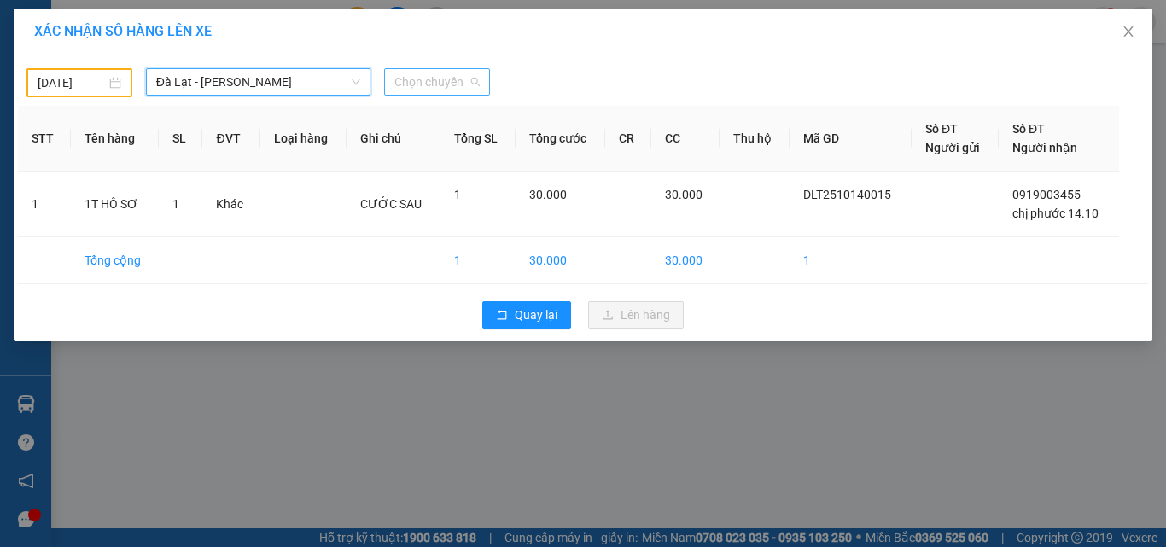
click at [426, 83] on span "Chọn chuyến" at bounding box center [436, 82] width 85 height 26
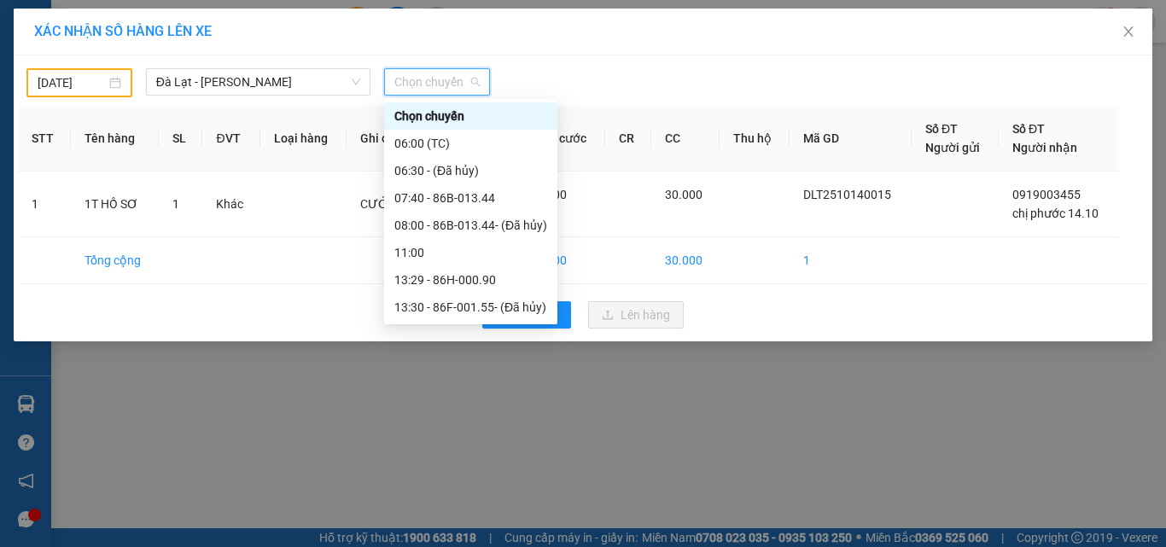
drag, startPoint x: 445, startPoint y: 303, endPoint x: 482, endPoint y: 300, distance: 36.8
click at [445, 325] on div "17:00" at bounding box center [470, 334] width 153 height 19
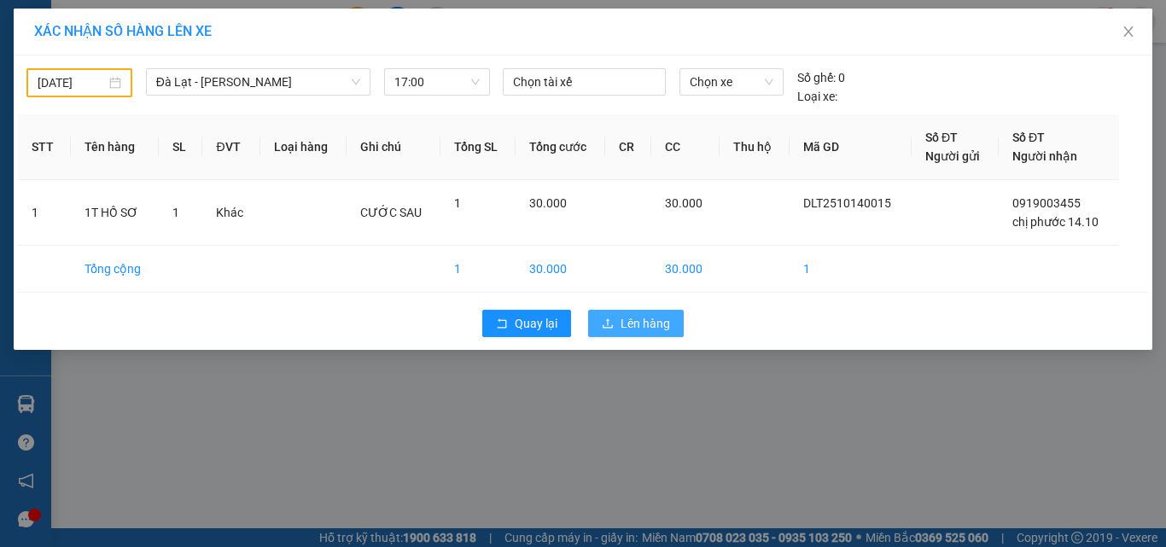
click at [622, 333] on button "Lên hàng" at bounding box center [636, 323] width 96 height 27
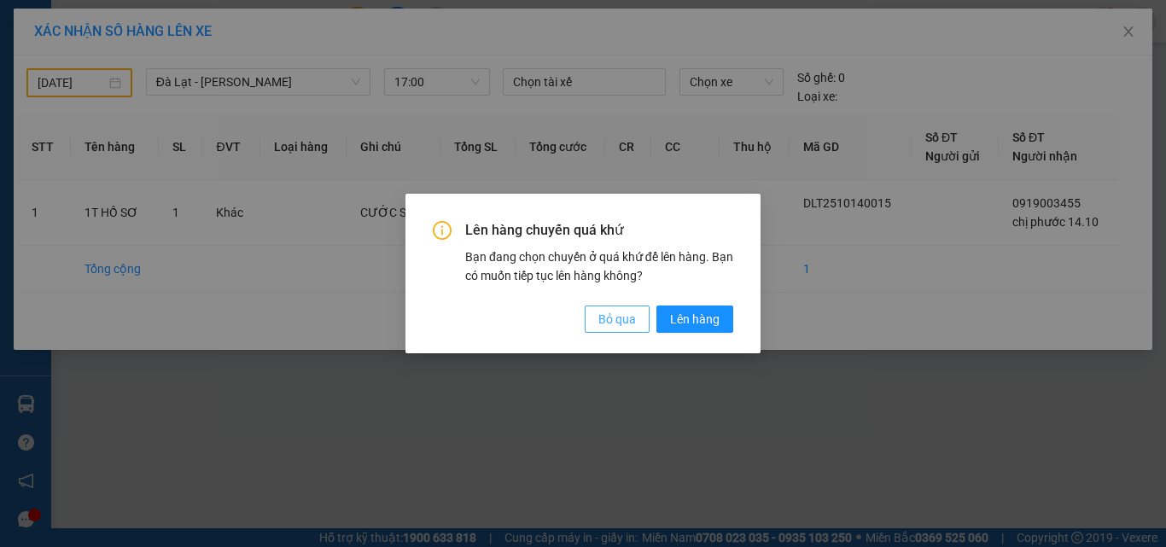
click at [627, 307] on button "Bỏ qua" at bounding box center [617, 319] width 65 height 27
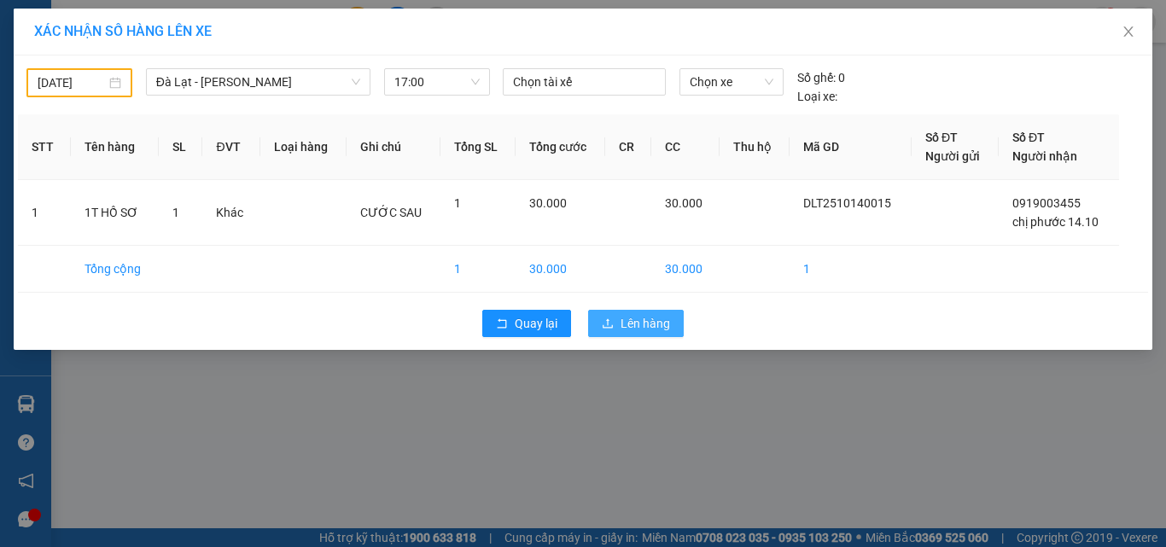
click at [611, 323] on icon "upload" at bounding box center [608, 323] width 12 height 12
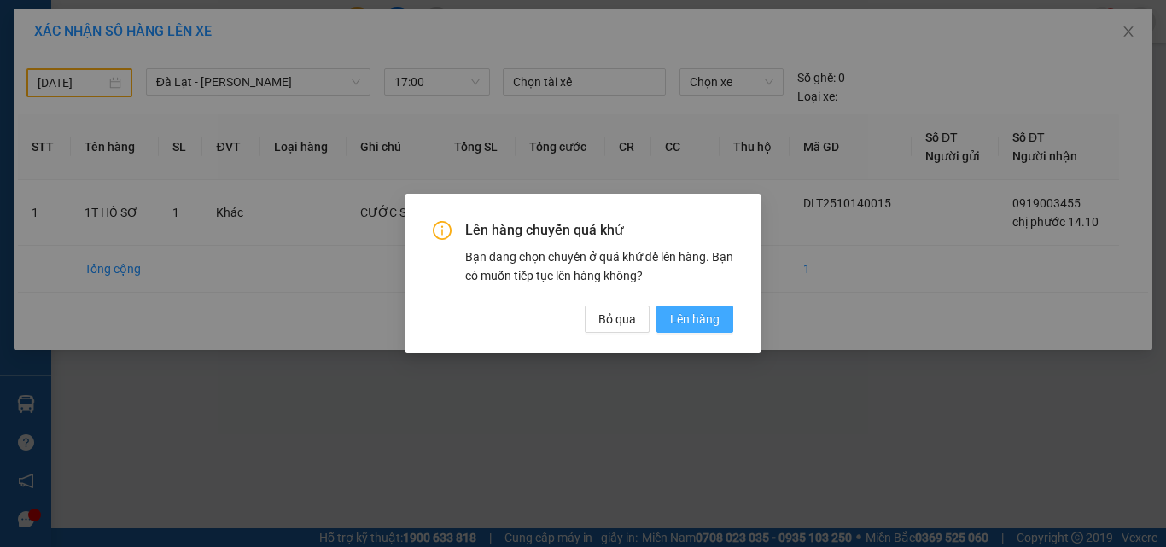
click at [694, 316] on span "Lên hàng" at bounding box center [694, 319] width 49 height 19
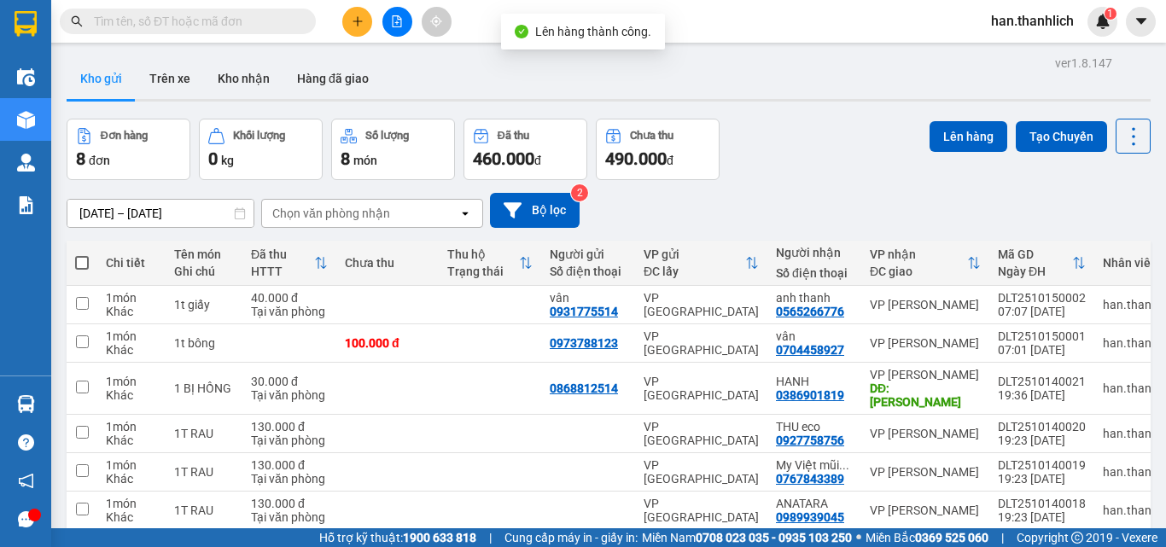
click at [799, 136] on div "Đơn hàng 8 đơn Khối lượng 0 kg Số lượng 8 món Đã thu 460.000 đ Chưa thu 490.000…" at bounding box center [609, 149] width 1084 height 61
click at [363, 20] on icon "plus" at bounding box center [358, 21] width 12 height 12
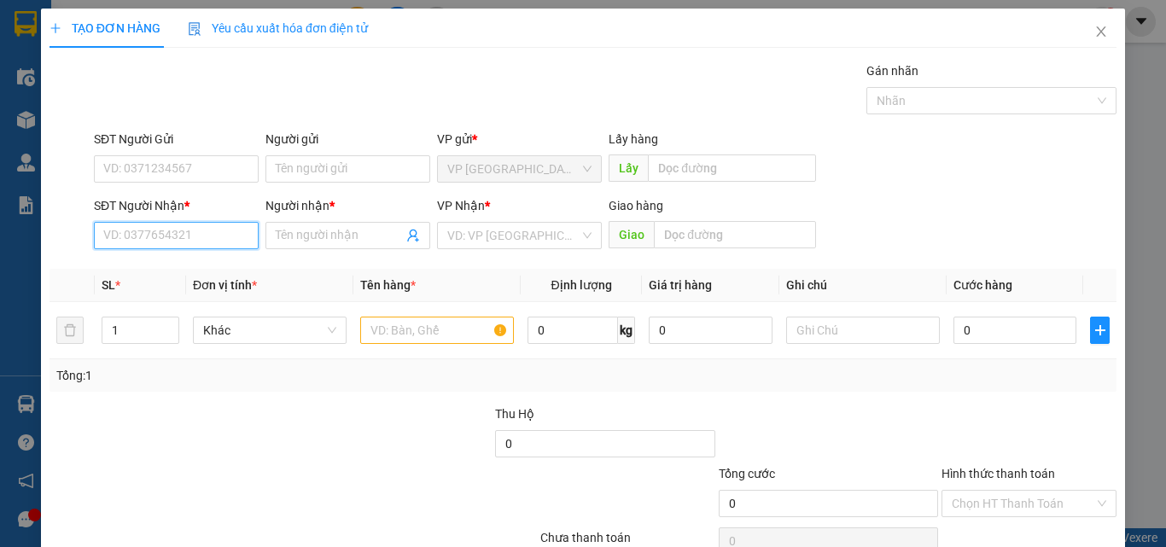
click at [182, 231] on input "SĐT Người Nhận *" at bounding box center [176, 235] width 165 height 27
paste input "0941569954"
type input "0941569954"
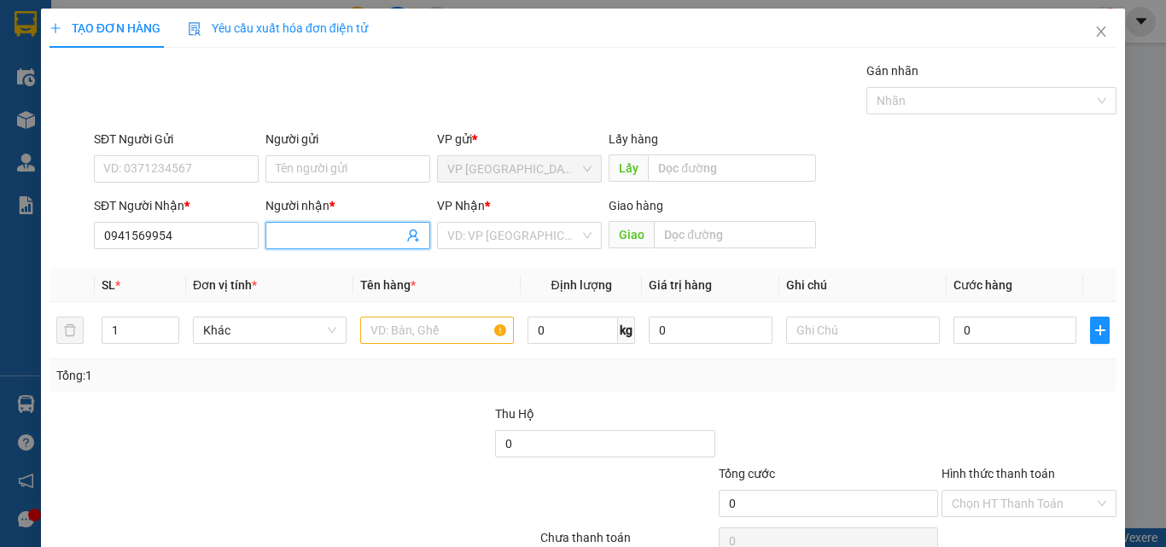
click at [305, 247] on span at bounding box center [347, 235] width 165 height 27
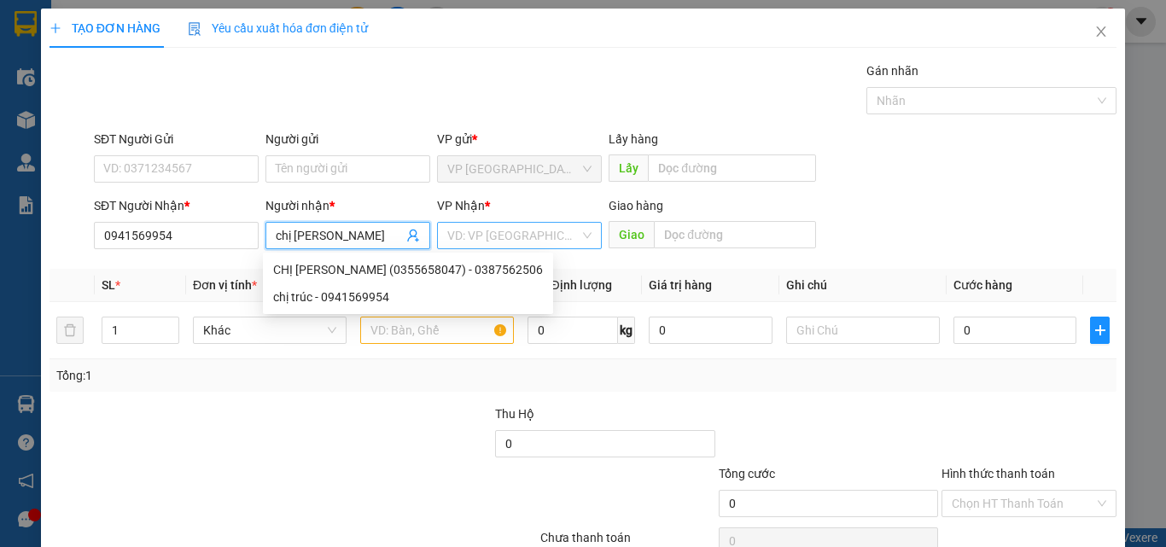
type input "chị trúc"
click at [507, 241] on input "search" at bounding box center [513, 236] width 132 height 26
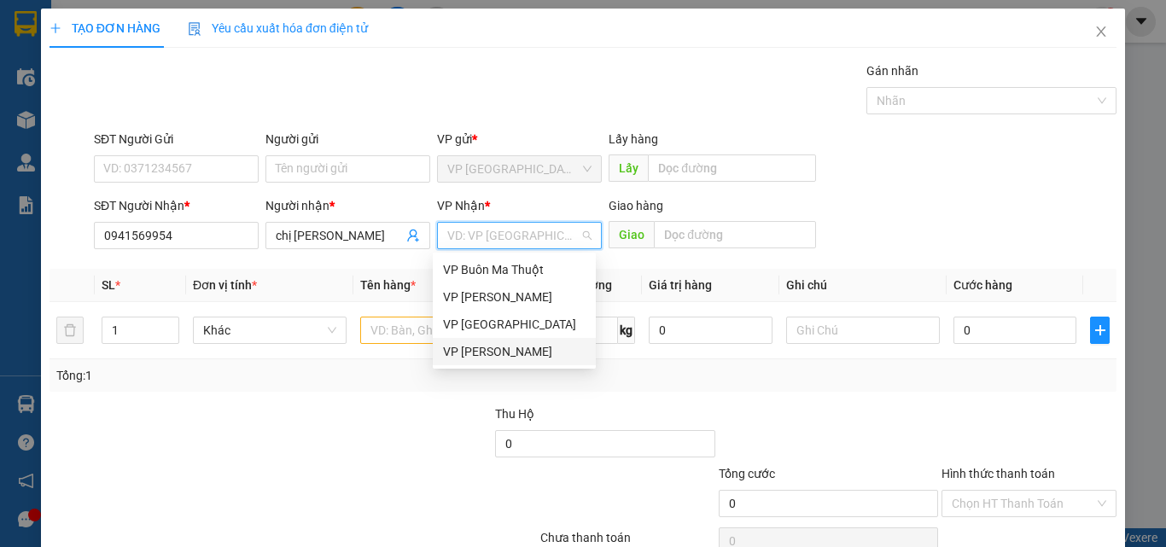
click at [522, 359] on div "VP Phan Thiết" at bounding box center [514, 351] width 143 height 19
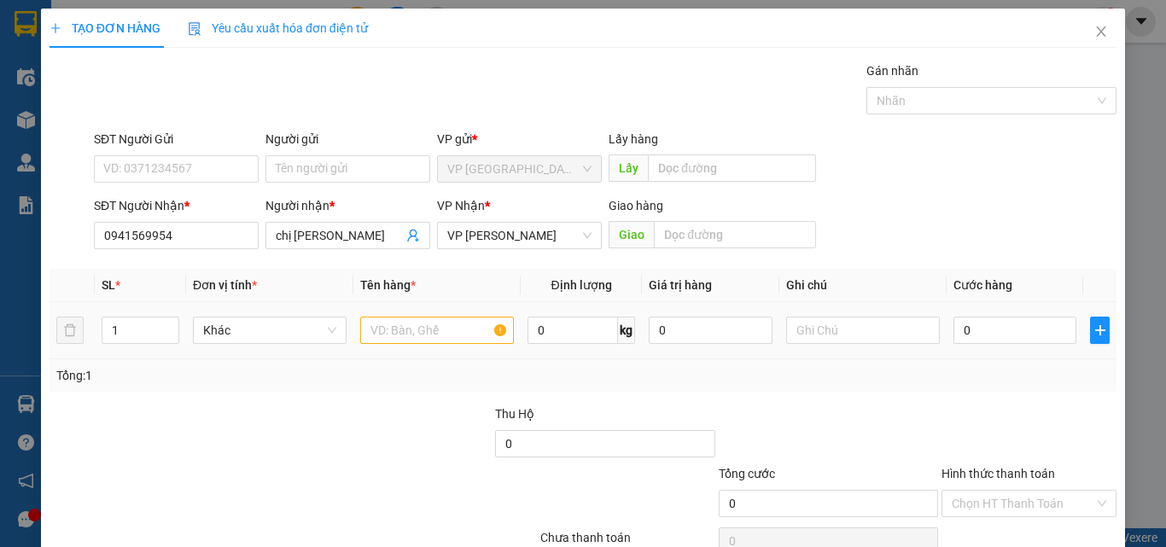
click at [429, 346] on div at bounding box center [437, 330] width 154 height 34
click at [727, 225] on input "text" at bounding box center [735, 234] width 162 height 27
type input "phú long"
click at [441, 341] on input "text" at bounding box center [437, 330] width 154 height 27
type input "1t giấy có bị đen dán trên"
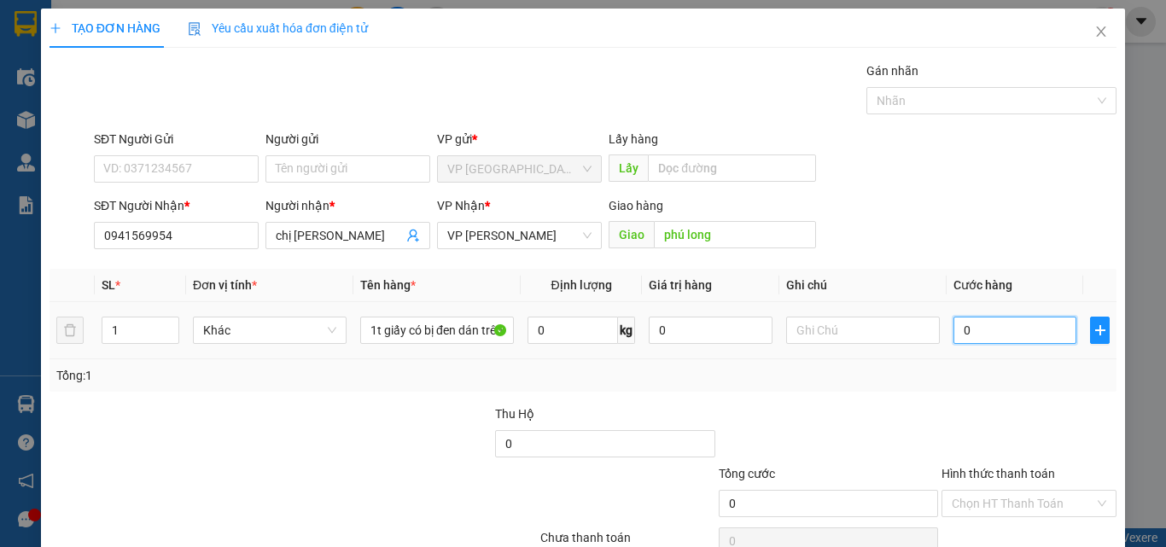
drag, startPoint x: 1007, startPoint y: 319, endPoint x: 974, endPoint y: 290, distance: 44.2
click at [1005, 318] on input "0" at bounding box center [1014, 330] width 123 height 27
type input "5"
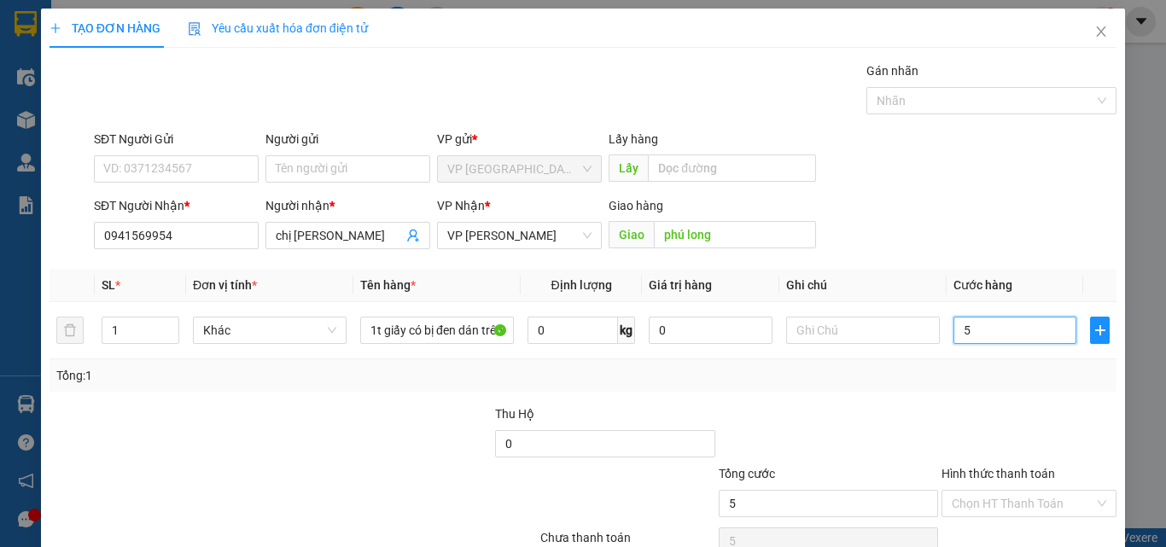
type input "50"
type input "500"
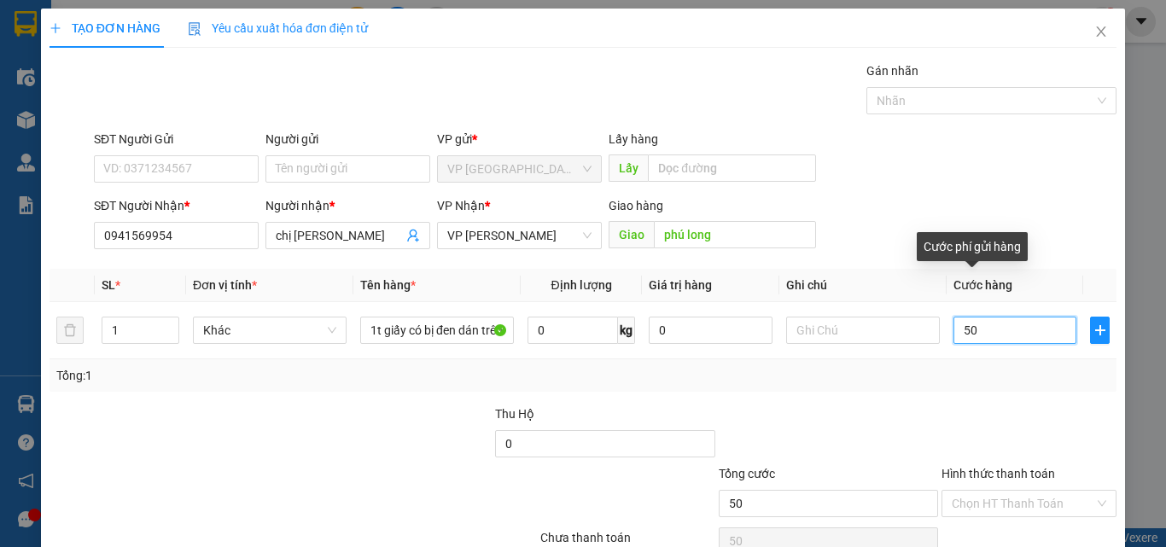
type input "500"
type input "5.000"
type input "50.000"
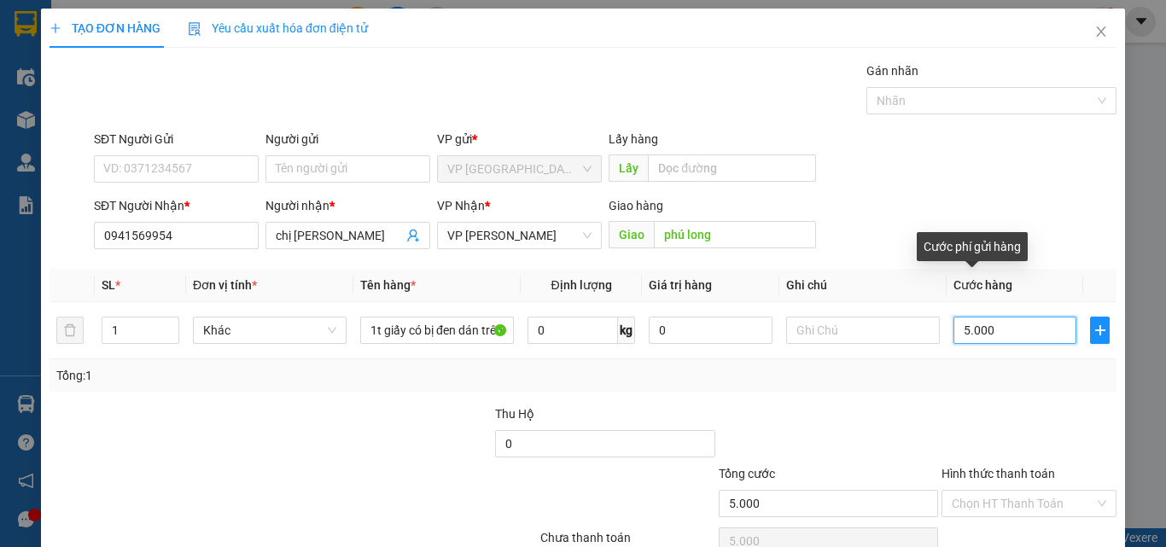
type input "50.000"
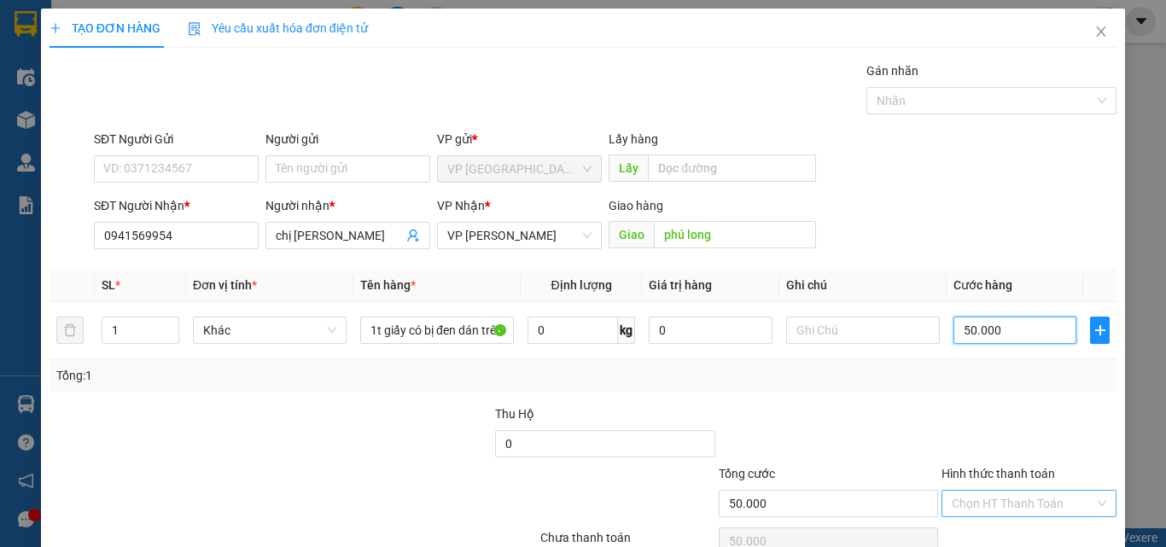
type input "50.000"
click at [1066, 491] on input "Hình thức thanh toán" at bounding box center [1023, 504] width 143 height 26
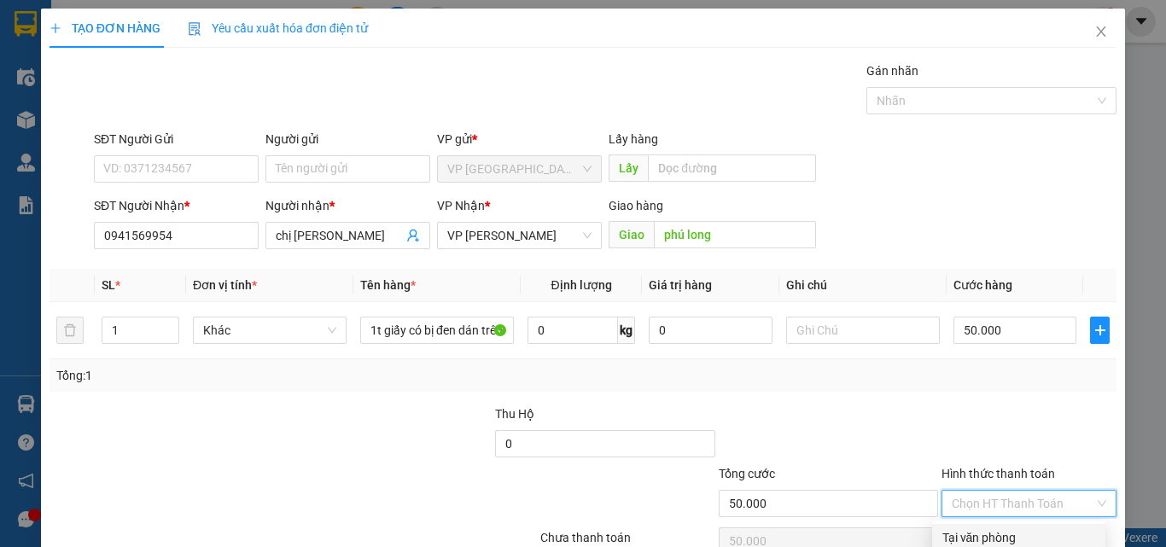
click at [1065, 491] on input "Hình thức thanh toán" at bounding box center [1023, 504] width 143 height 26
click at [1036, 528] on div "Tại văn phòng" at bounding box center [1018, 537] width 153 height 19
type input "0"
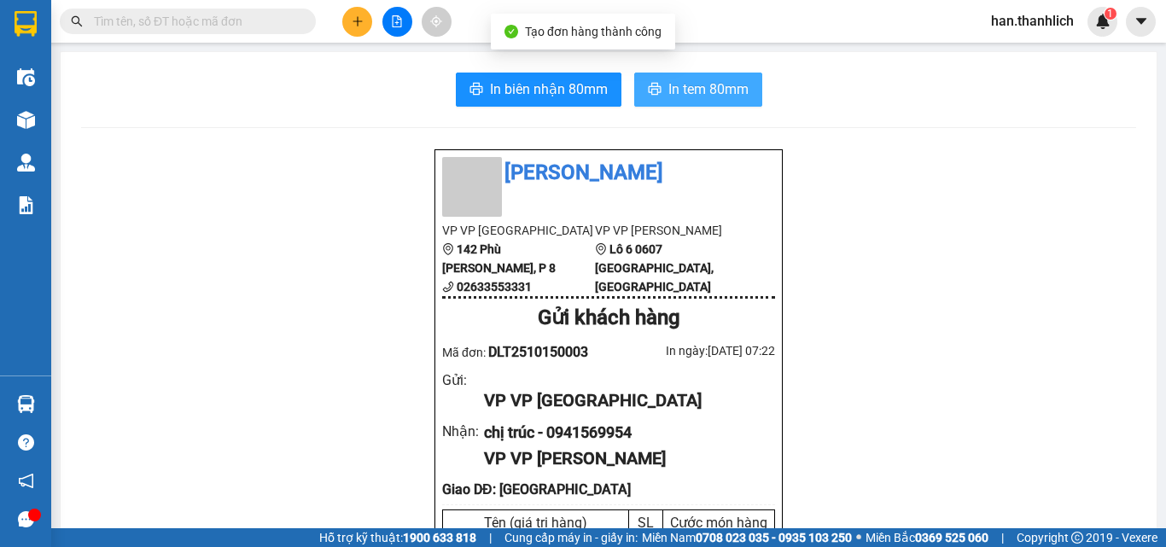
click at [696, 82] on span "In tem 80mm" at bounding box center [708, 89] width 80 height 21
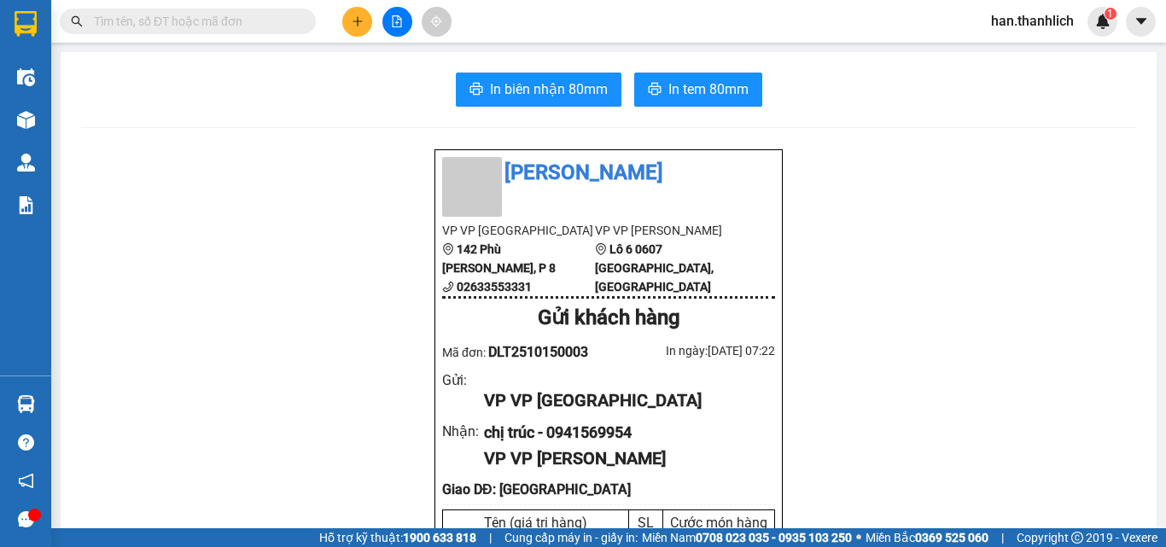
click at [349, 30] on button at bounding box center [357, 22] width 30 height 30
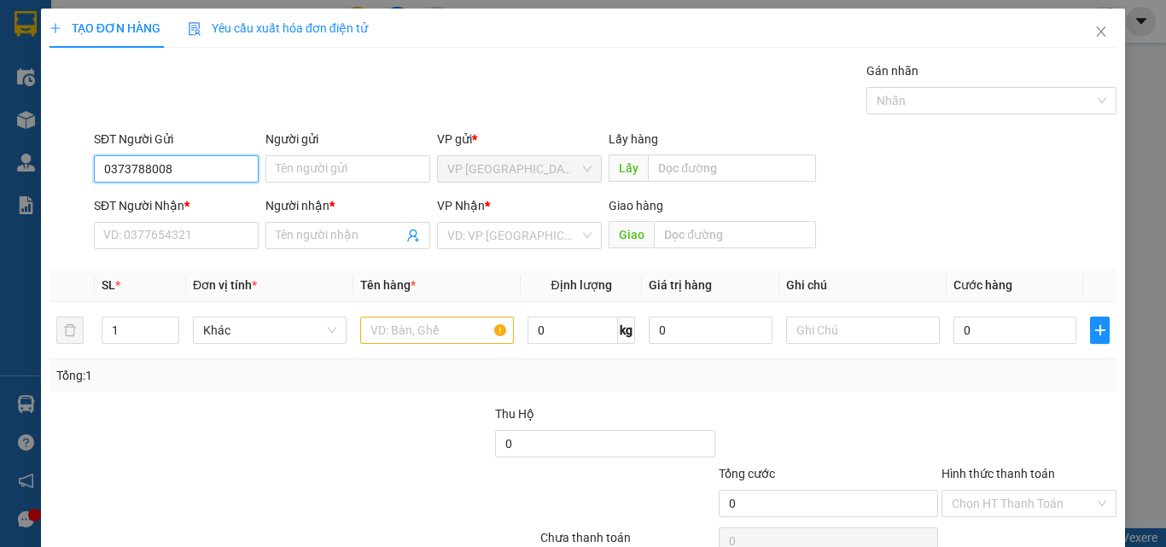
type input "0373788008"
click at [185, 206] on b "*" at bounding box center [186, 206] width 5 height 14
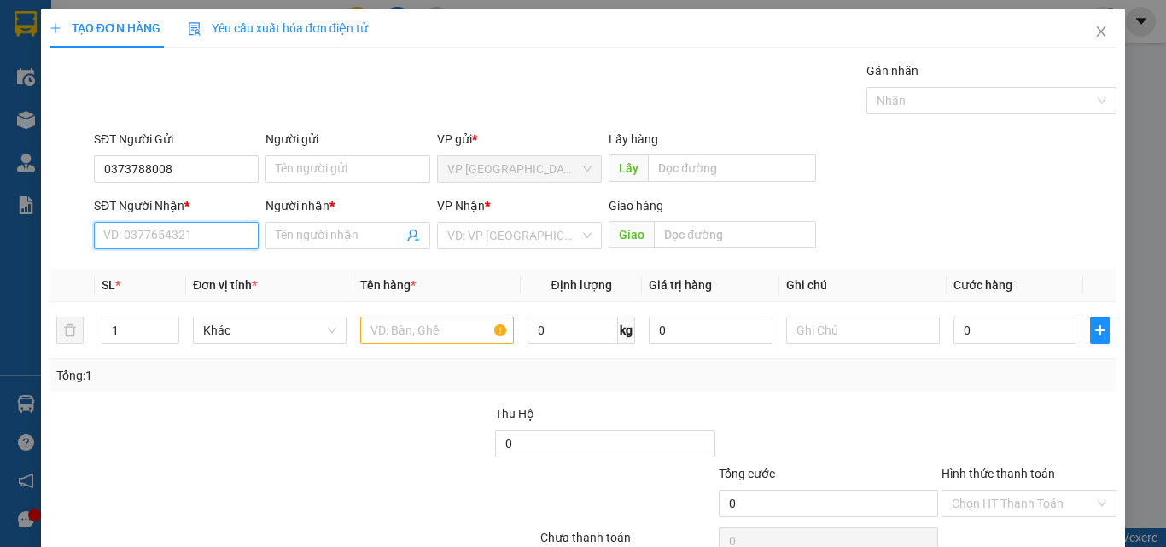
click at [185, 222] on input "SĐT Người Nhận *" at bounding box center [176, 235] width 165 height 27
click at [178, 234] on input "SĐT Người Nhận *" at bounding box center [176, 235] width 165 height 27
click at [131, 235] on input "0949270379" at bounding box center [176, 235] width 165 height 27
click at [151, 239] on input "0949270379" at bounding box center [176, 235] width 165 height 27
type input "0949270379"
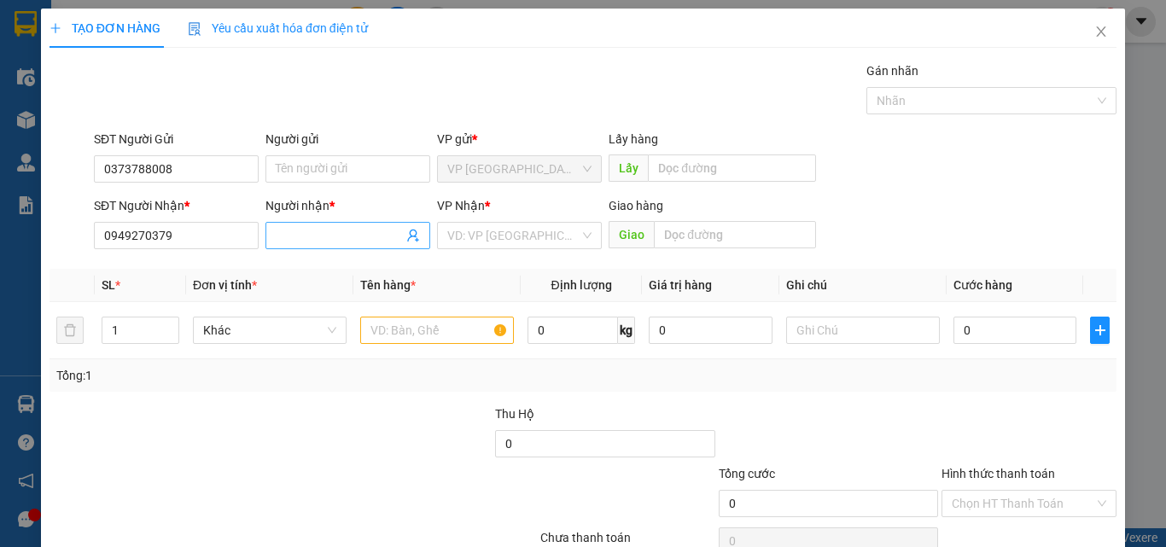
click at [336, 230] on input "Người nhận *" at bounding box center [339, 235] width 127 height 19
click at [500, 226] on input "search" at bounding box center [513, 236] width 132 height 26
click at [323, 237] on input "nhứt" at bounding box center [339, 235] width 127 height 19
type input "nhứtj"
click at [492, 236] on input "search" at bounding box center [513, 236] width 132 height 26
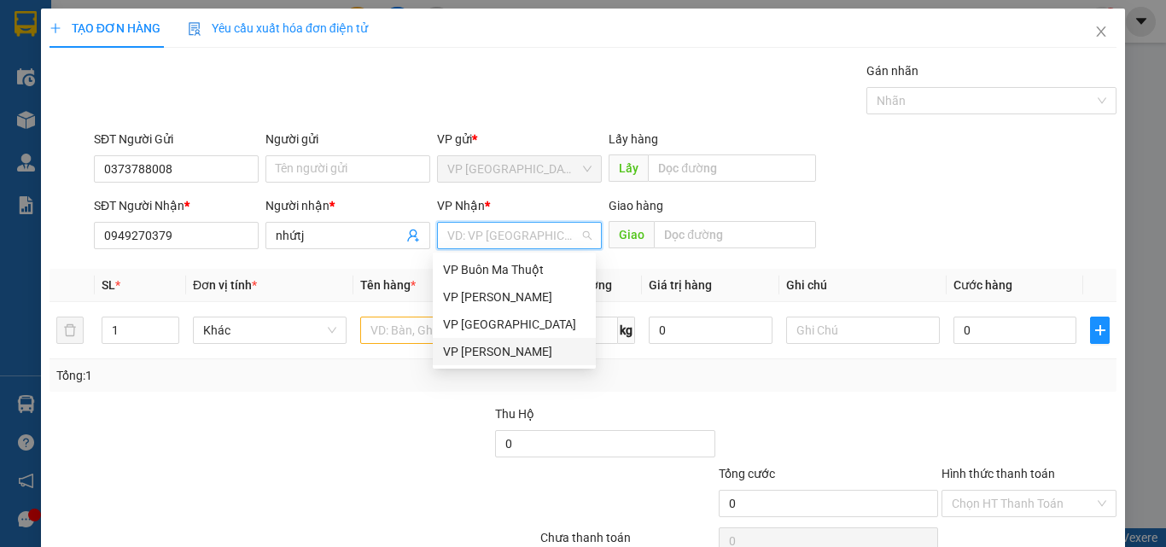
click at [486, 352] on div "VP Phan Thiết" at bounding box center [514, 351] width 143 height 19
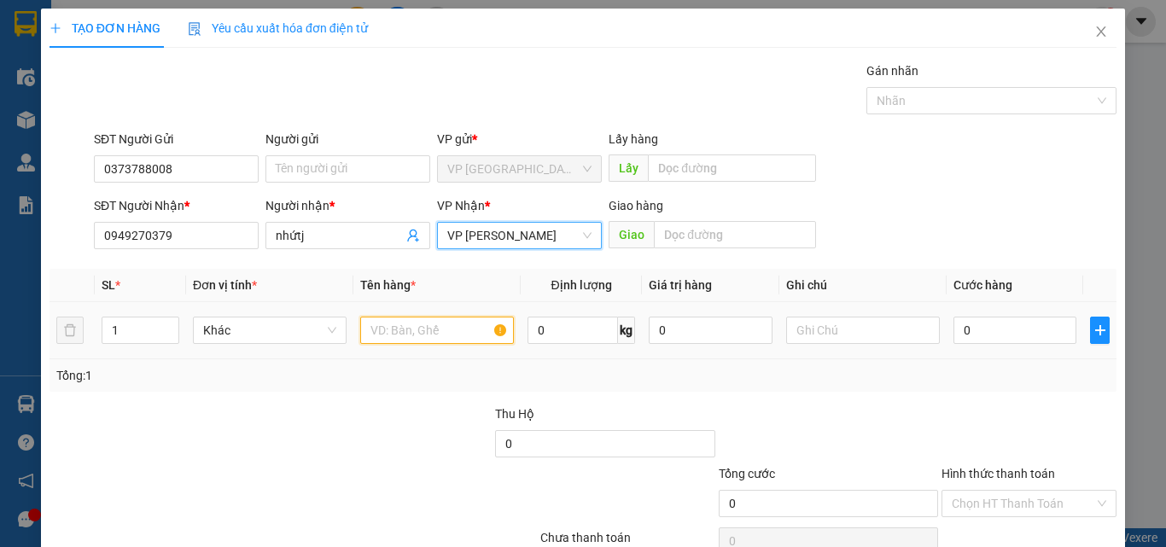
click at [395, 331] on input "text" at bounding box center [437, 330] width 154 height 27
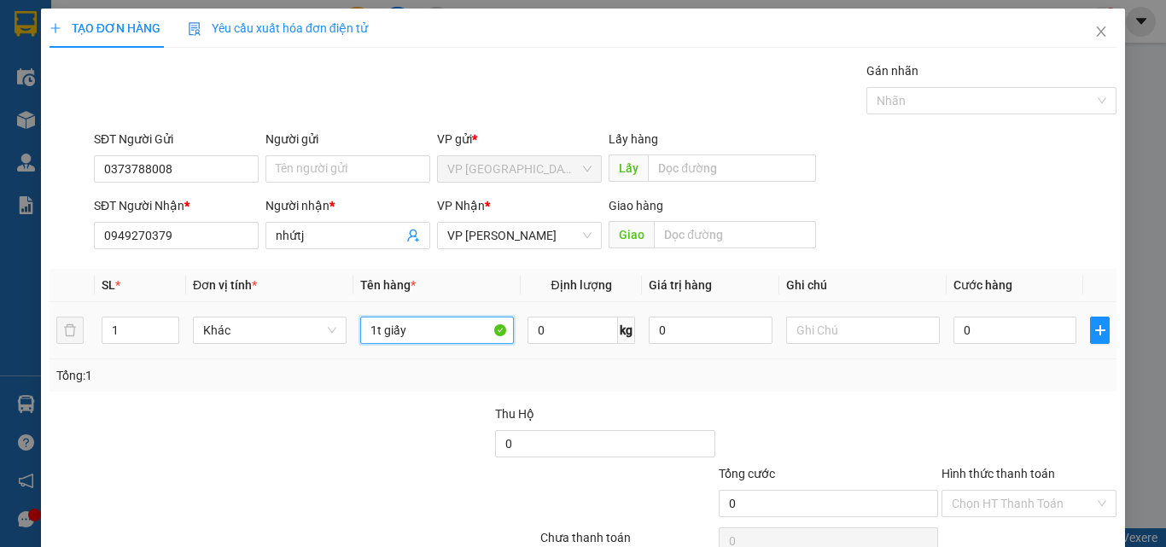
type input "1t giấy"
click at [1010, 327] on input "0" at bounding box center [1014, 330] width 123 height 27
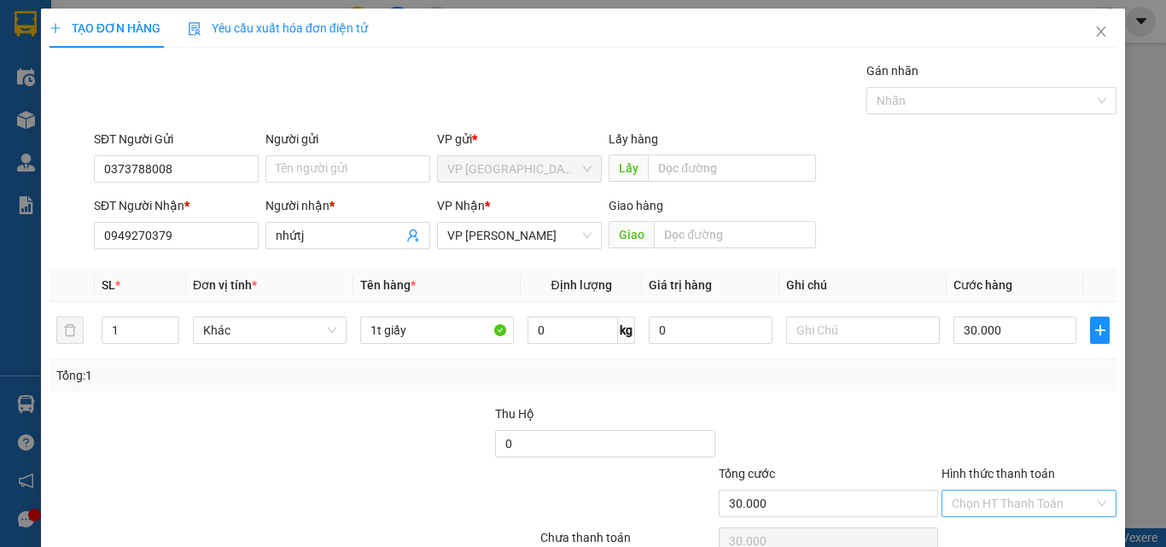
click at [1033, 491] on input "Hình thức thanh toán" at bounding box center [1023, 504] width 143 height 26
click at [1019, 528] on div "Tại văn phòng" at bounding box center [1018, 537] width 153 height 19
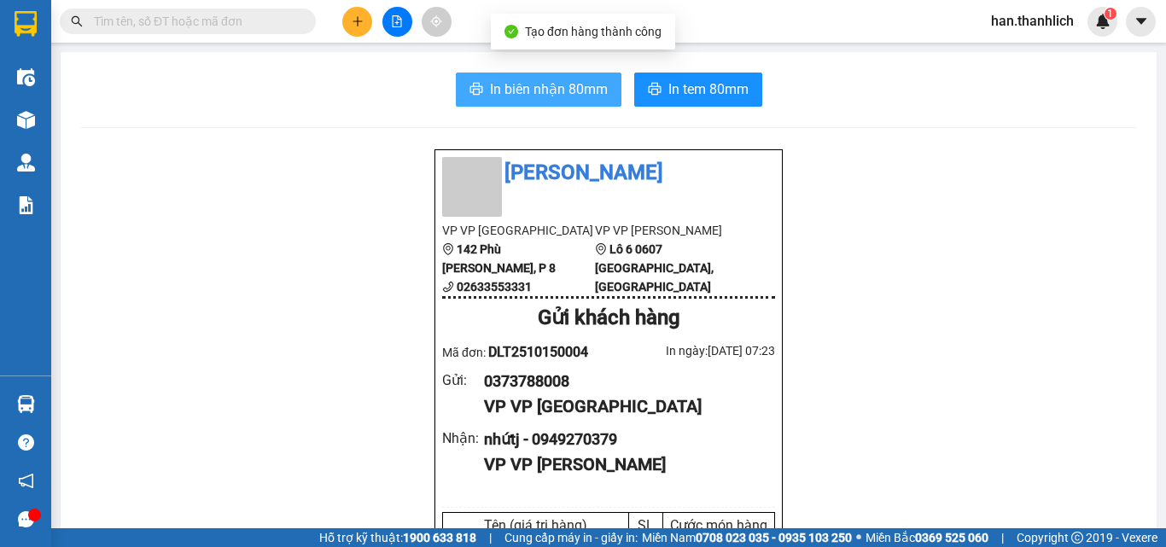
click at [546, 97] on span "In biên nhận 80mm" at bounding box center [549, 89] width 118 height 21
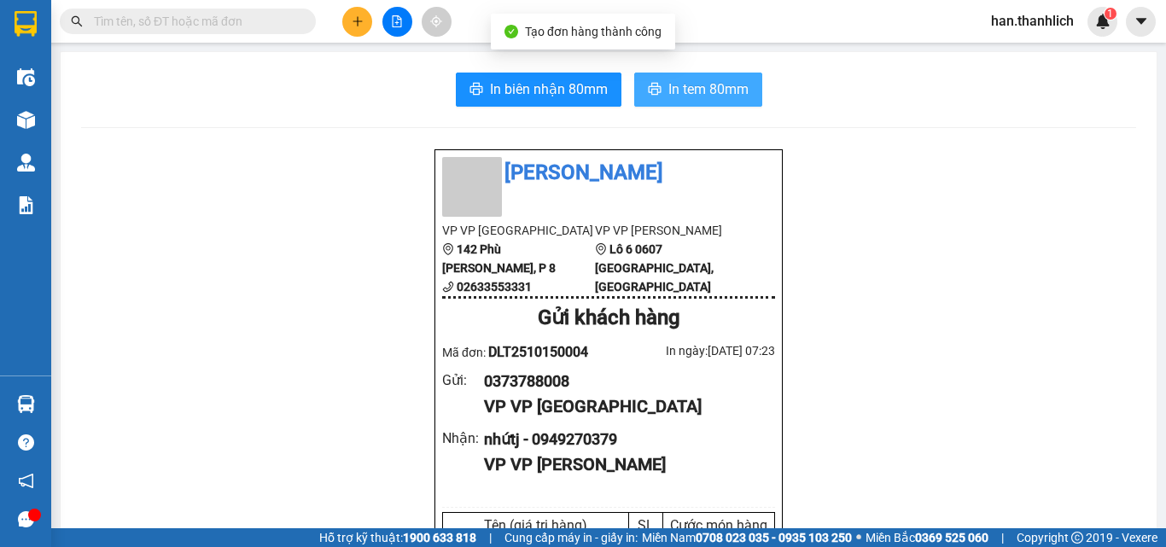
click at [704, 96] on span "In tem 80mm" at bounding box center [708, 89] width 80 height 21
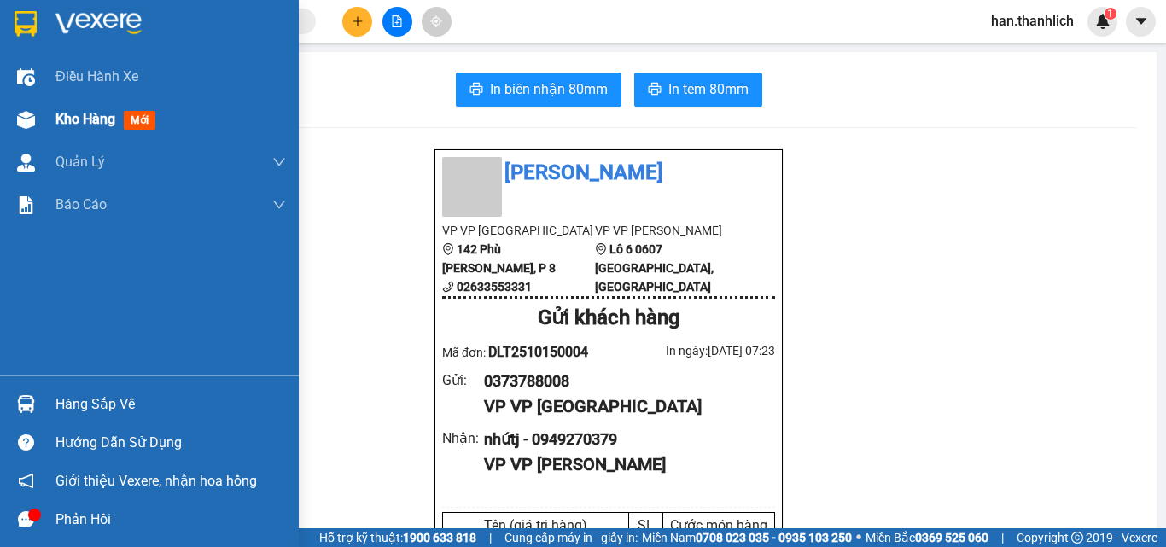
click at [67, 126] on span "Kho hàng" at bounding box center [85, 119] width 60 height 16
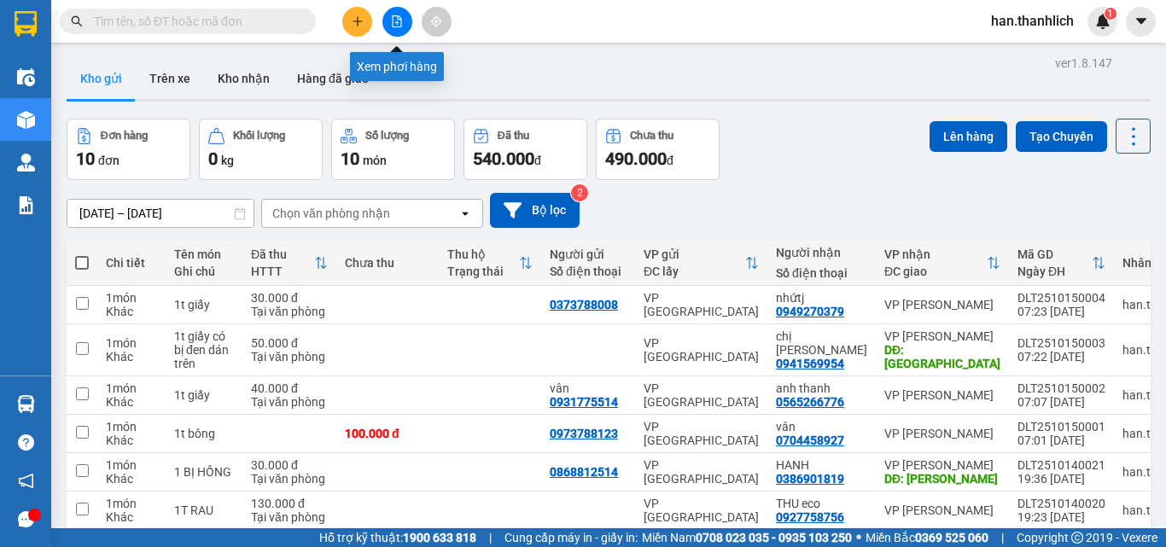
click at [367, 23] on button at bounding box center [357, 22] width 30 height 30
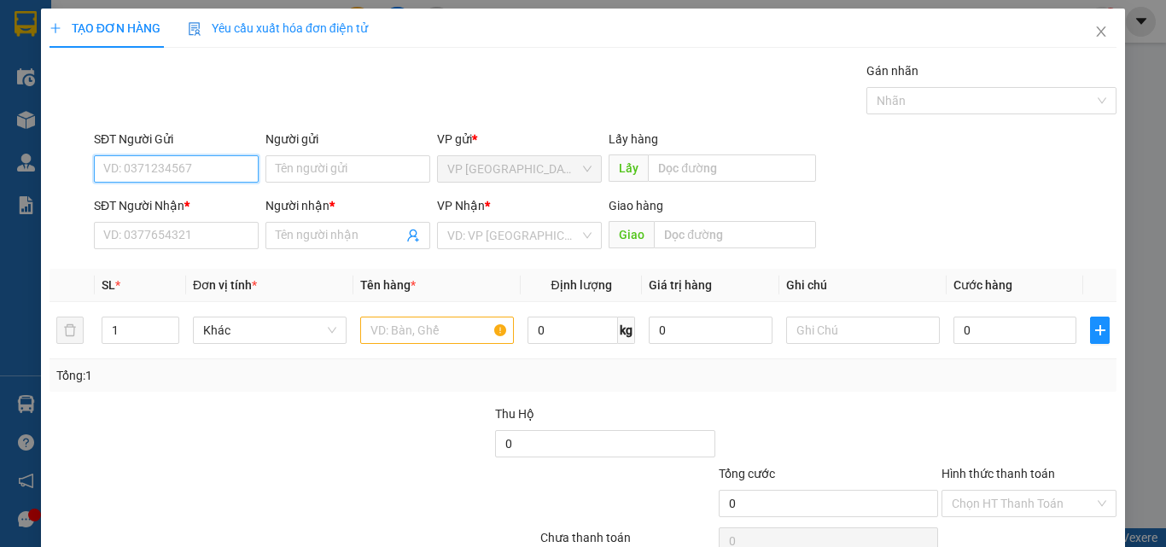
click at [166, 169] on input "SĐT Người Gửi" at bounding box center [176, 168] width 165 height 27
type input "0931309399"
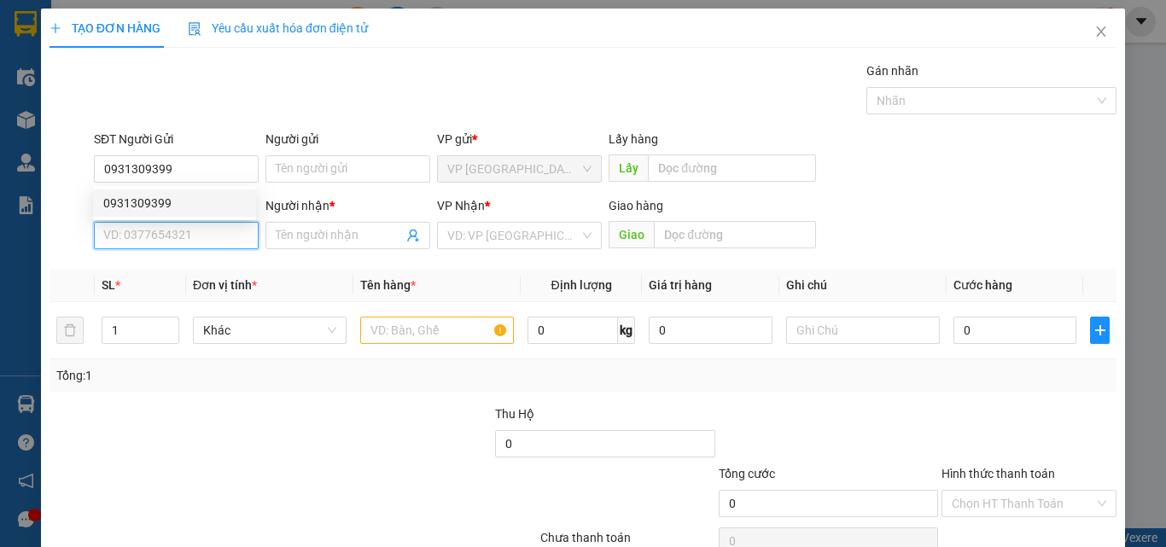
drag, startPoint x: 188, startPoint y: 241, endPoint x: 172, endPoint y: 240, distance: 16.2
click at [187, 241] on input "SĐT Người Nhận *" at bounding box center [176, 235] width 165 height 27
type input "0984929136"
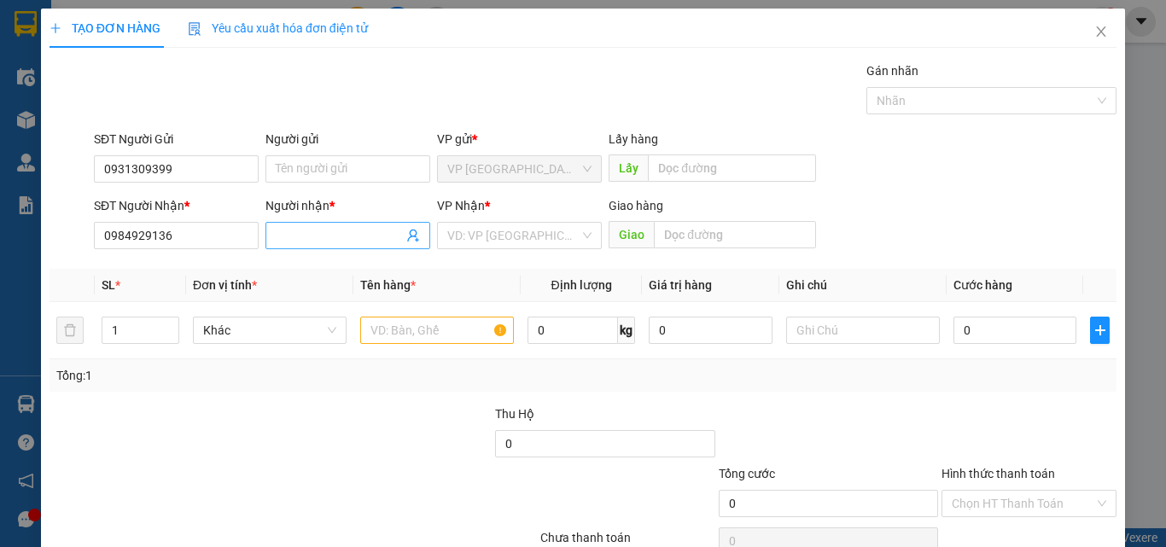
click at [313, 241] on input "Người nhận *" at bounding box center [339, 235] width 127 height 19
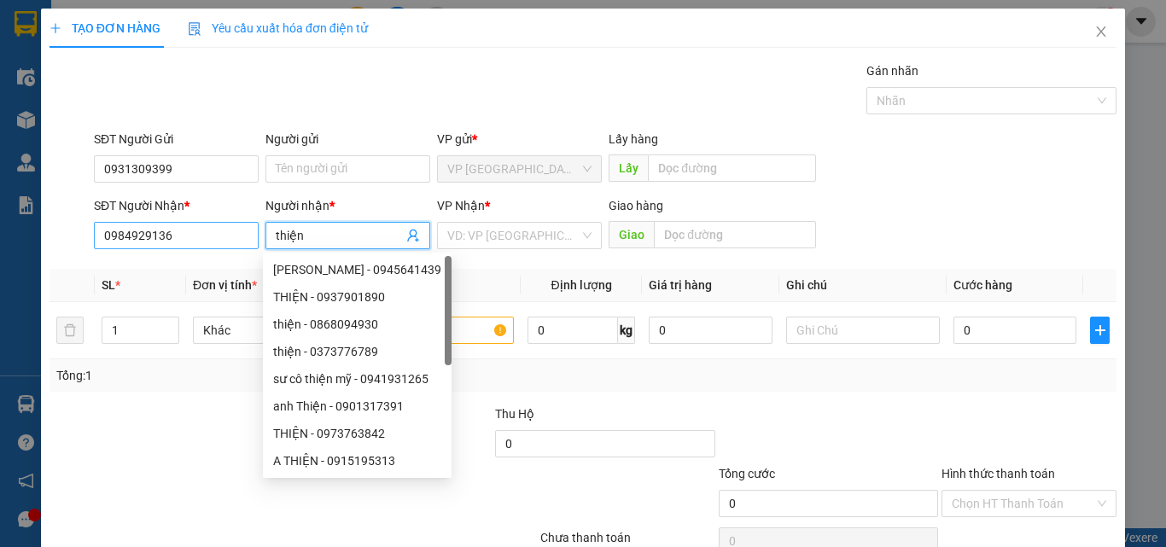
type input "thiện"
click at [132, 243] on input "0984929136" at bounding box center [176, 235] width 165 height 27
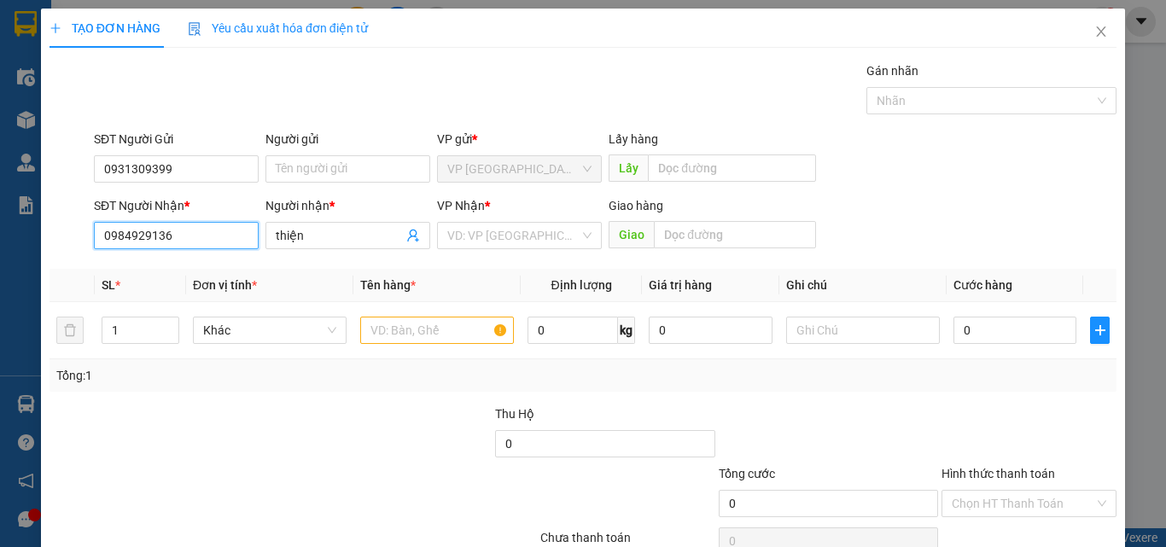
click at [131, 238] on input "0984929136" at bounding box center [176, 235] width 165 height 27
click at [148, 237] on input "0984929136" at bounding box center [176, 235] width 165 height 27
click at [509, 242] on input "search" at bounding box center [513, 236] width 132 height 26
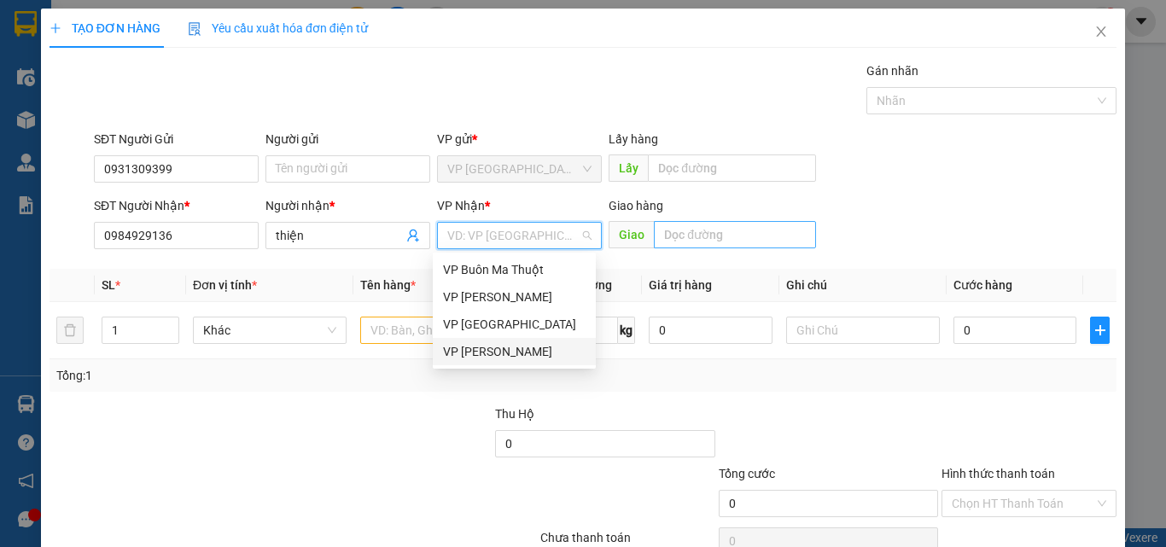
drag, startPoint x: 515, startPoint y: 353, endPoint x: 758, endPoint y: 247, distance: 264.8
click at [515, 353] on div "VP Phan Thiết" at bounding box center [514, 351] width 143 height 19
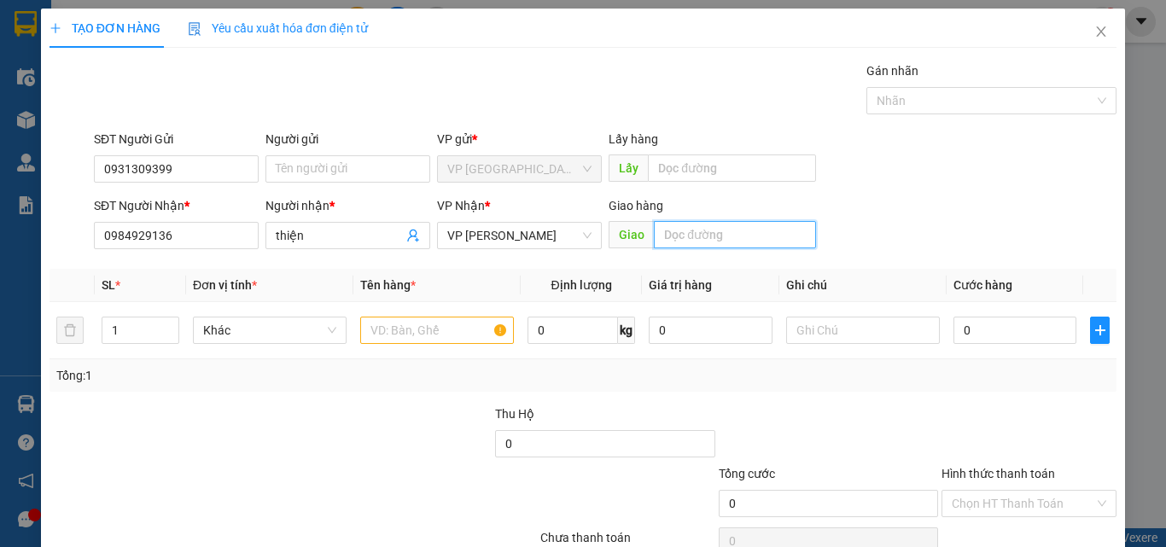
click at [760, 243] on input "text" at bounding box center [735, 234] width 162 height 27
type input "lương sơn"
click at [418, 341] on input "text" at bounding box center [437, 330] width 154 height 27
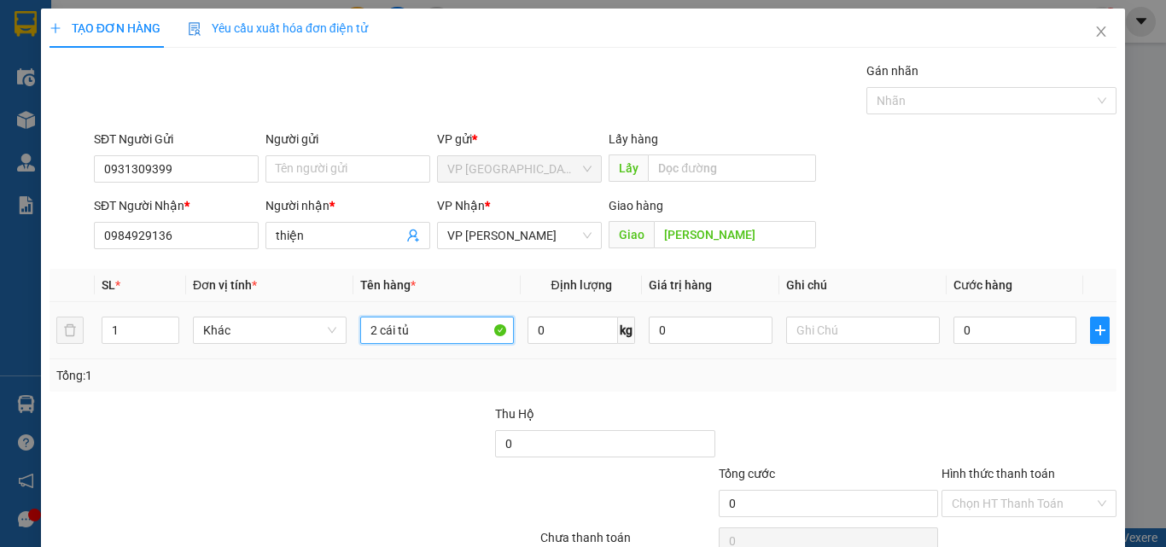
type input "2 cái tủ"
drag, startPoint x: 985, startPoint y: 306, endPoint x: 983, endPoint y: 324, distance: 18.0
click at [984, 310] on td "0" at bounding box center [1014, 330] width 137 height 57
click at [986, 329] on input "0" at bounding box center [1014, 330] width 123 height 27
type input "3"
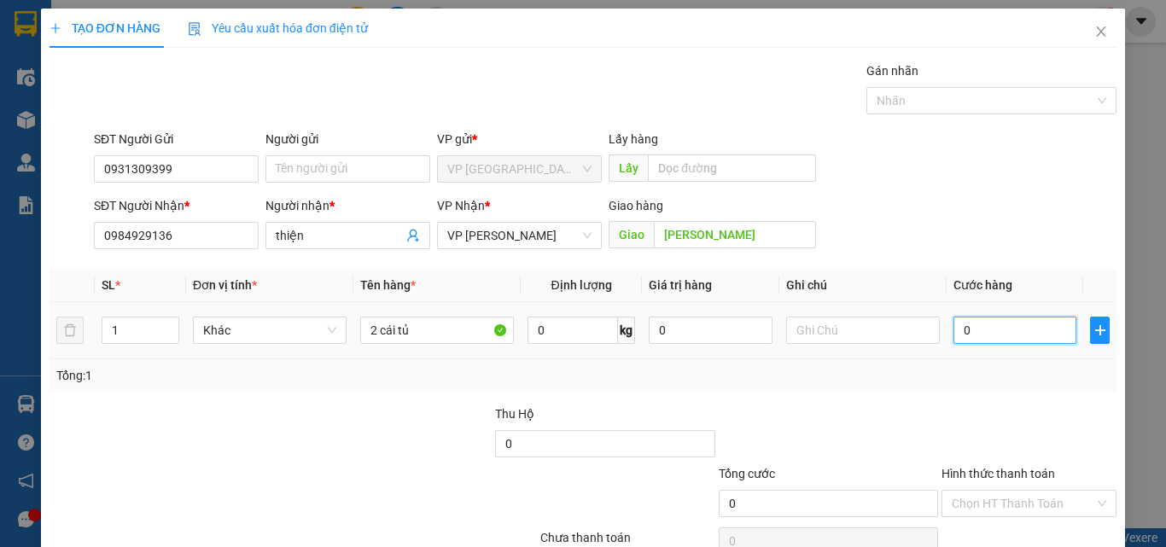
type input "3"
type input "30"
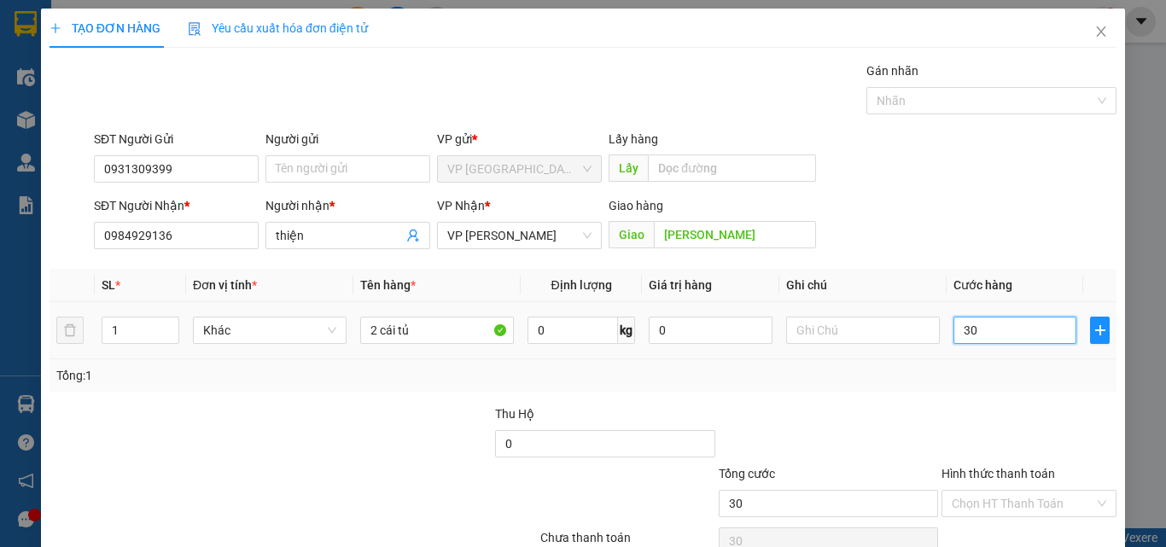
type input "300"
type input "3.000"
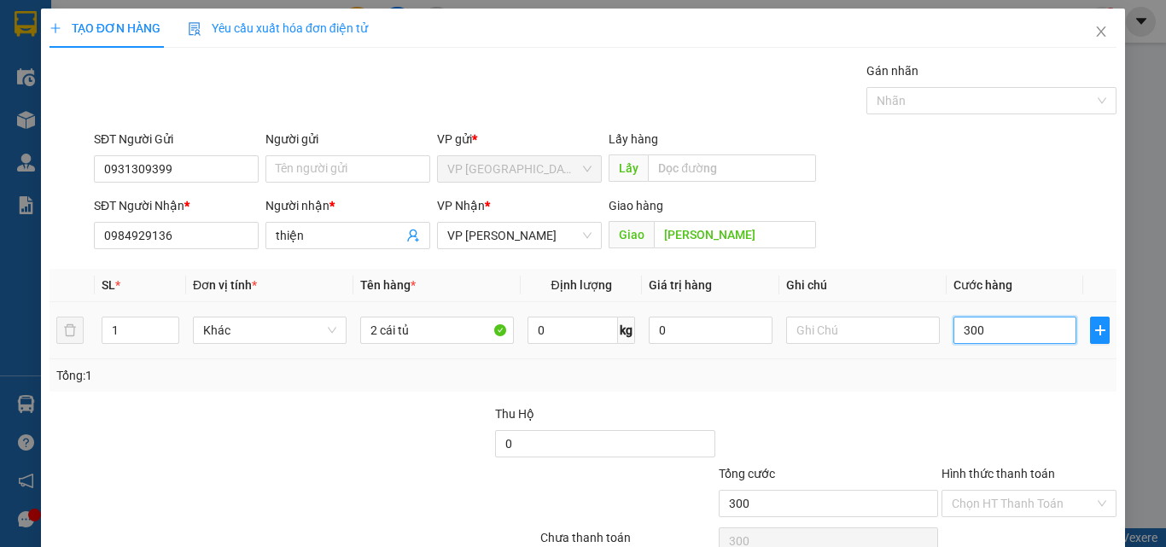
type input "3.000"
type input "30.000"
type input "300.000"
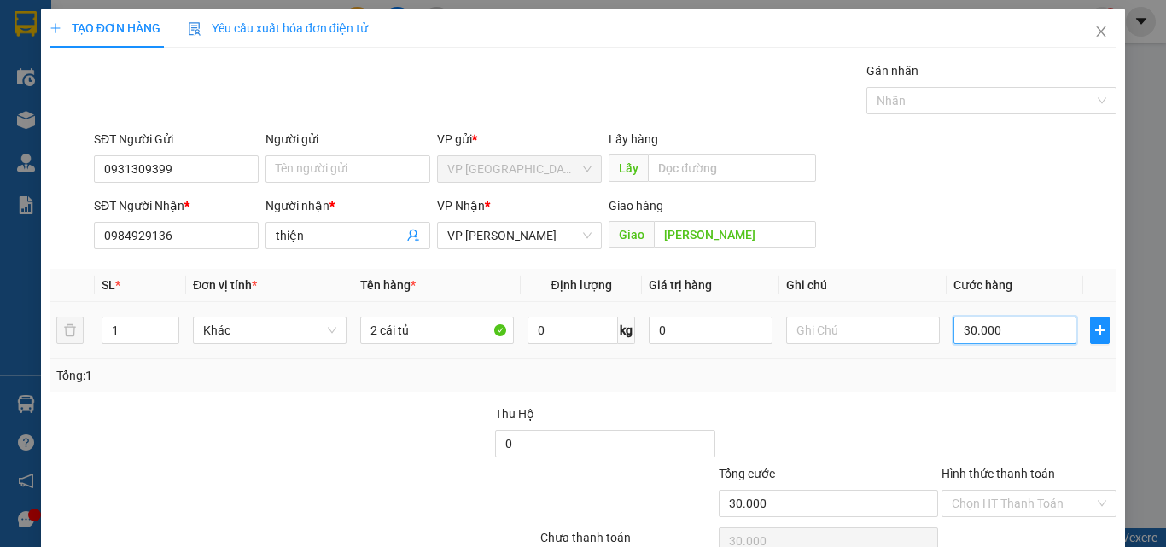
type input "300.000"
click at [963, 404] on div at bounding box center [1029, 434] width 178 height 60
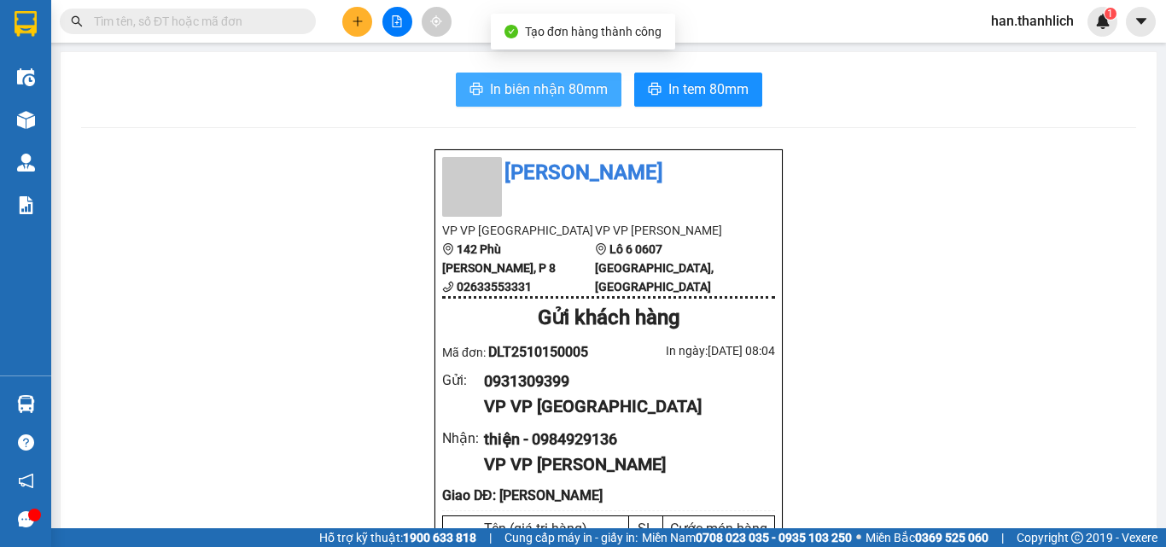
click at [567, 88] on span "In biên nhận 80mm" at bounding box center [549, 89] width 118 height 21
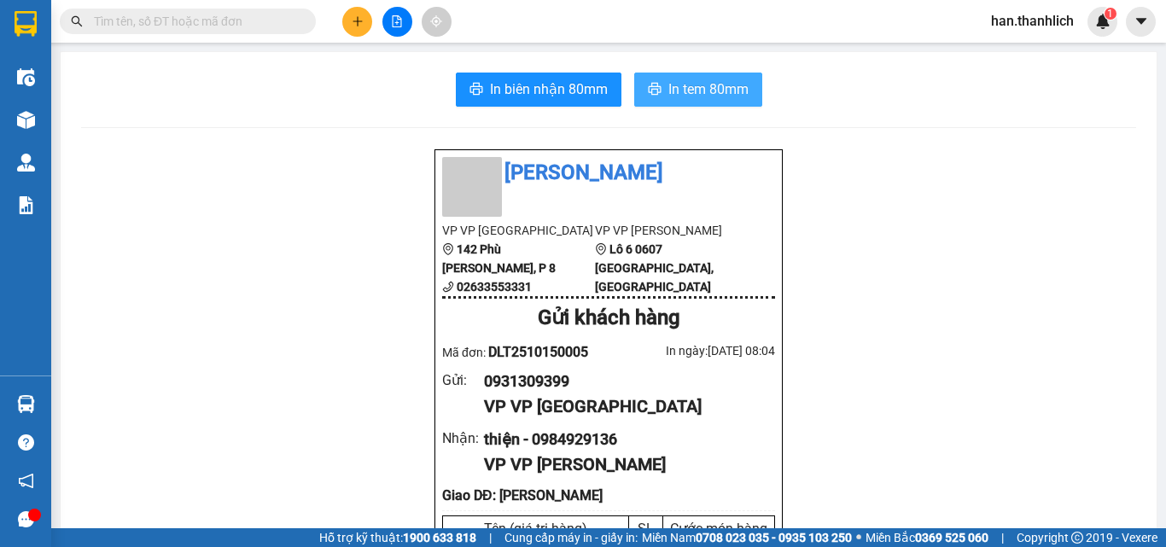
click at [742, 98] on button "In tem 80mm" at bounding box center [698, 90] width 128 height 34
click at [700, 79] on span "In tem 80mm" at bounding box center [708, 89] width 80 height 21
